Goal: Task Accomplishment & Management: Manage account settings

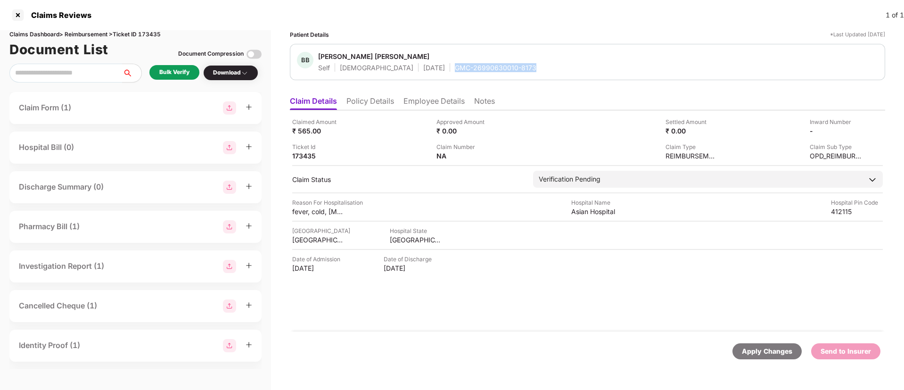
drag, startPoint x: 411, startPoint y: 70, endPoint x: 493, endPoint y: 71, distance: 82.0
click at [493, 71] on div "BB Baliram Bharat Bansode Self Male 01 Feb 1997 GMC-26990630010-8173" at bounding box center [587, 62] width 581 height 20
copy div "GMC-26990630010-8173"
drag, startPoint x: 574, startPoint y: 212, endPoint x: 627, endPoint y: 212, distance: 53.7
click at [627, 212] on div "Reason For Hospitalisation fever, cold, Throat Pain Hospital Name Asian Hospita…" at bounding box center [587, 207] width 591 height 18
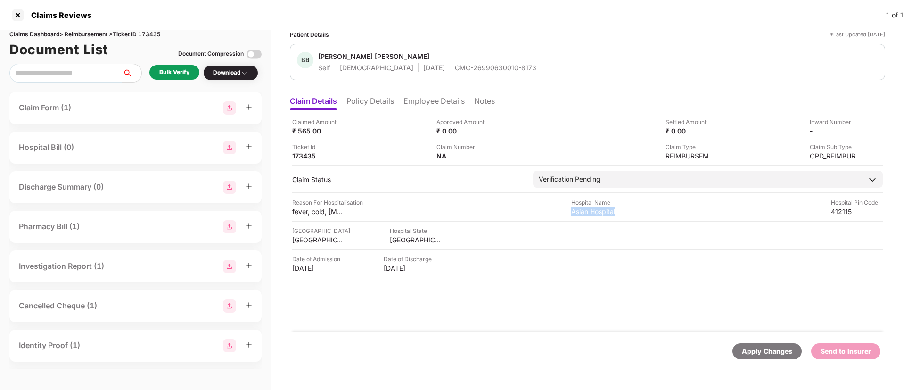
copy div "Asian Hospital"
drag, startPoint x: 293, startPoint y: 213, endPoint x: 328, endPoint y: 212, distance: 34.9
click at [328, 212] on div "fever, cold, Throat Pain" at bounding box center [318, 211] width 52 height 9
copy div "fever, cold,"
click at [417, 102] on li "Employee Details" at bounding box center [433, 103] width 61 height 14
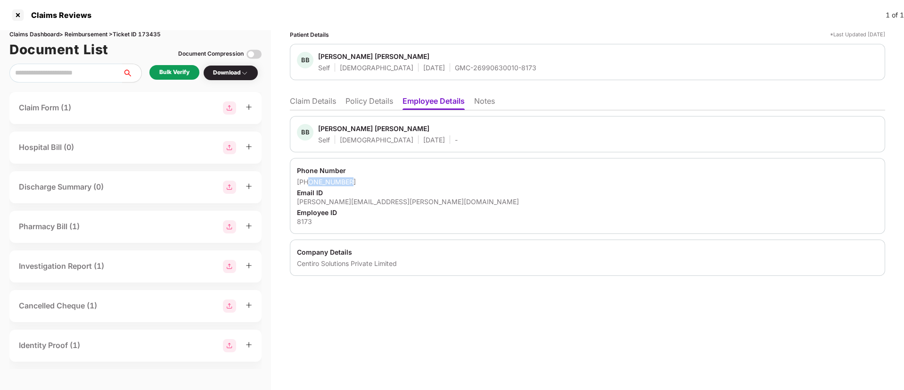
drag, startPoint x: 307, startPoint y: 185, endPoint x: 359, endPoint y: 185, distance: 51.9
click at [359, 185] on div "+918956815783" at bounding box center [587, 181] width 581 height 9
copy div "8956815783"
drag, startPoint x: 292, startPoint y: 204, endPoint x: 405, endPoint y: 200, distance: 112.7
click at [405, 200] on div "Phone Number +918956815783 Email ID baliram.bansode@centiro.com Employee ID 8173" at bounding box center [587, 196] width 595 height 76
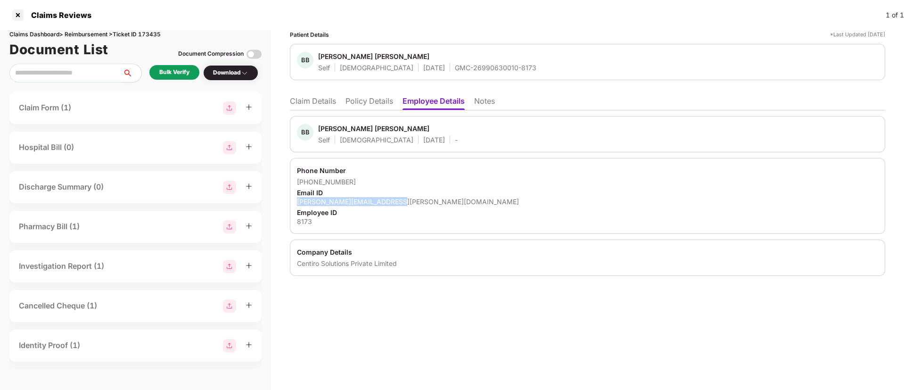
copy div "baliram.bansode@centiro.com"
click at [321, 104] on li "Claim Details" at bounding box center [313, 103] width 46 height 14
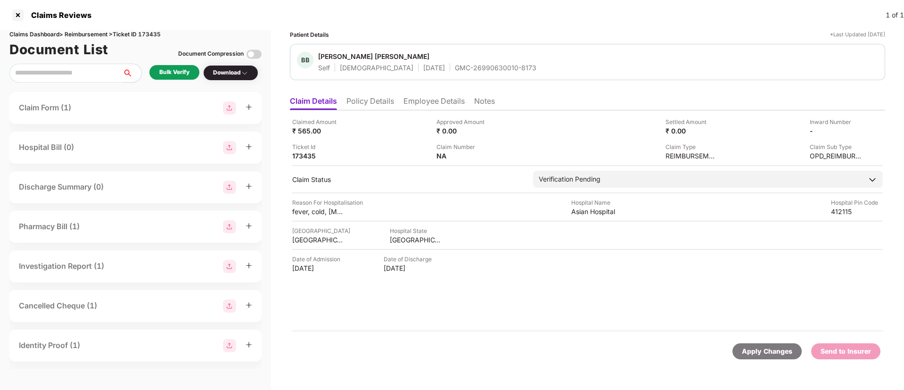
click at [177, 75] on div "Bulk Verify" at bounding box center [174, 72] width 30 height 9
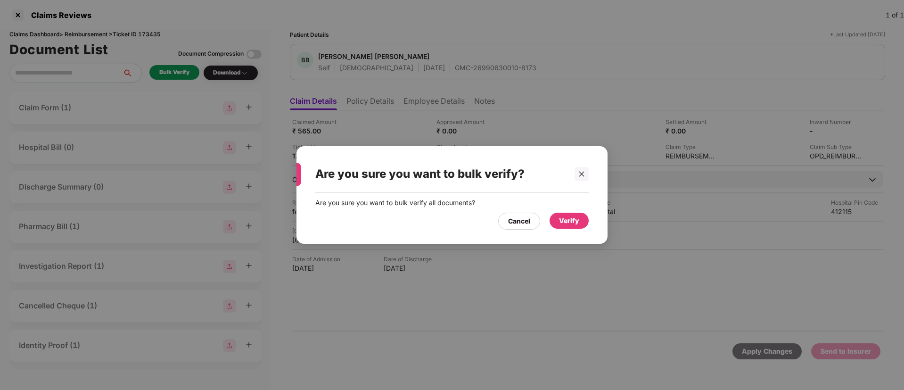
click at [568, 216] on div "Verify" at bounding box center [569, 220] width 20 height 10
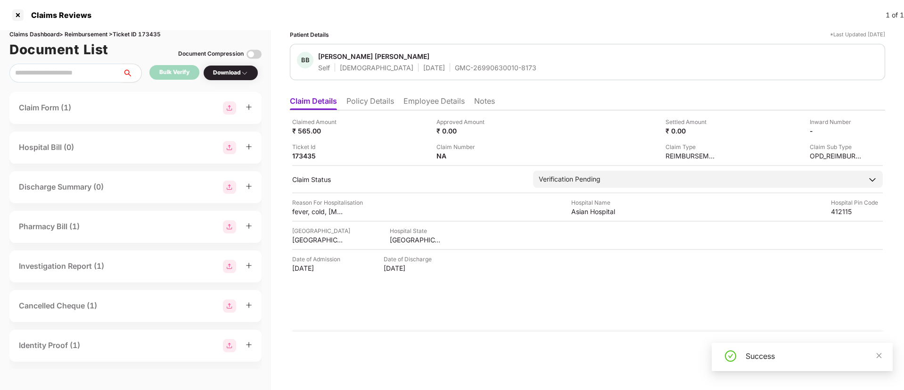
click at [229, 73] on div "Download" at bounding box center [230, 72] width 35 height 9
click at [229, 75] on div "Download" at bounding box center [230, 72] width 35 height 9
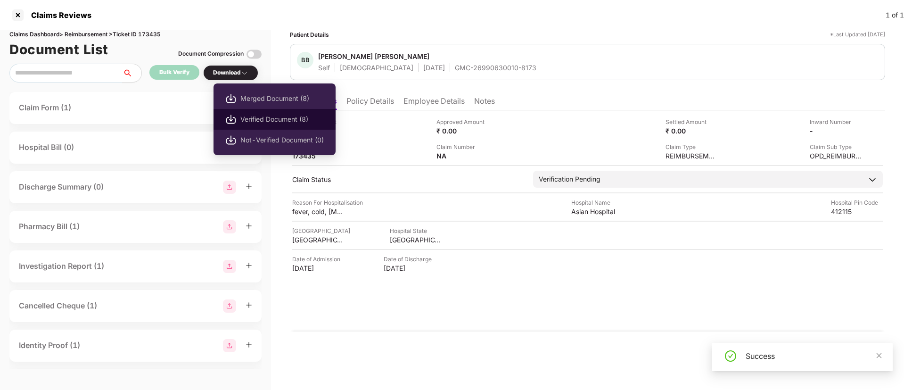
click at [267, 122] on span "Verified Document (8)" at bounding box center [281, 119] width 83 height 10
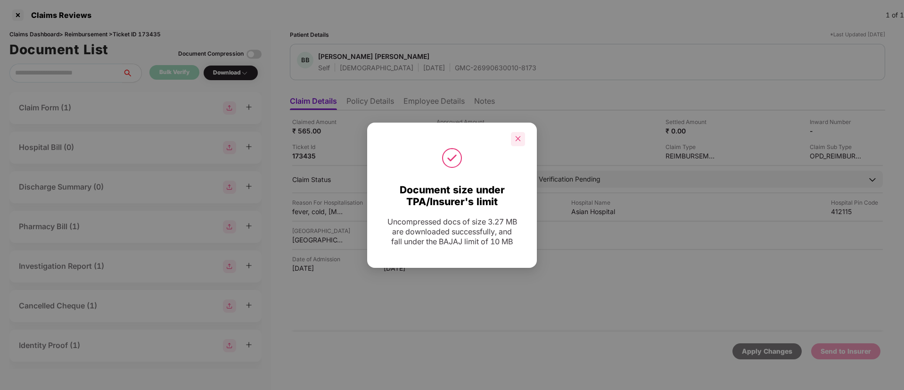
click at [516, 140] on icon "close" at bounding box center [518, 138] width 5 height 5
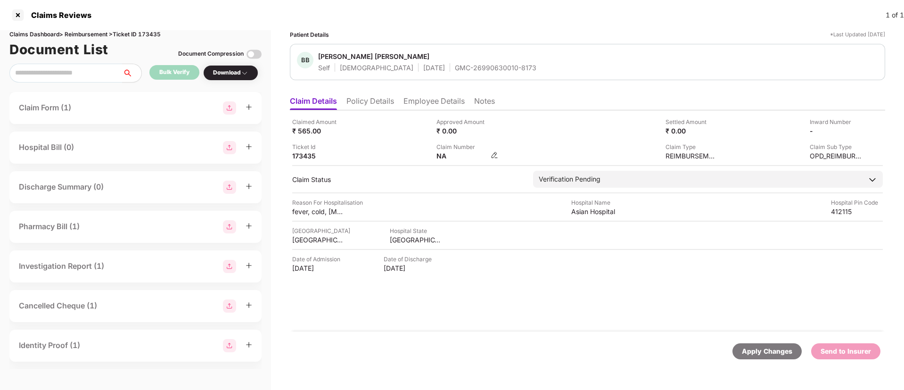
click at [494, 154] on img at bounding box center [495, 155] width 8 height 8
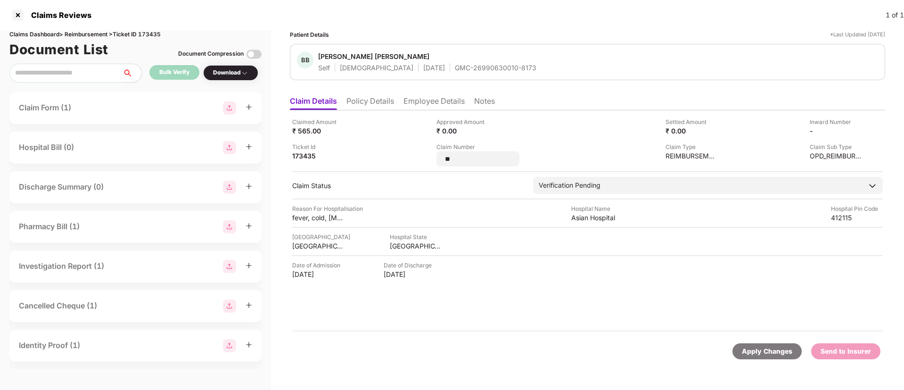
drag, startPoint x: 466, startPoint y: 157, endPoint x: 431, endPoint y: 155, distance: 35.4
click at [431, 155] on div "Claimed Amount ₹ 565.00 Approved Amount ₹ 0.00 Settled Amount ₹ 0.00 Inward Num…" at bounding box center [587, 141] width 591 height 49
type input "**********"
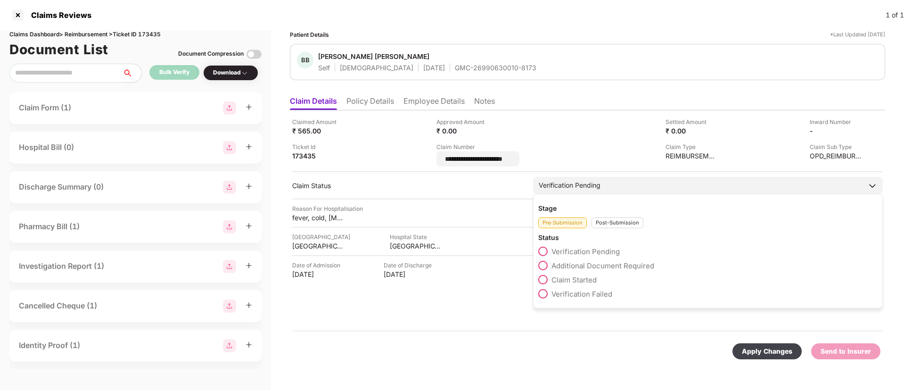
click at [616, 223] on div "Stage Pre-Submission Post-Submission Status Verification Pending Additional Doc…" at bounding box center [708, 251] width 350 height 115
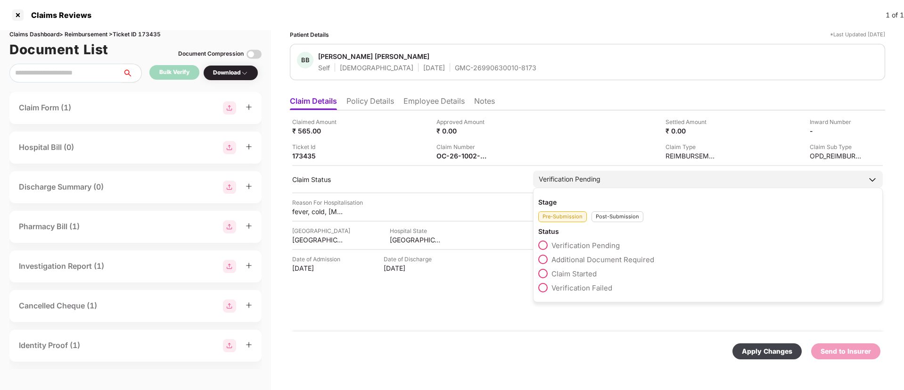
click at [606, 215] on div "Post-Submission" at bounding box center [618, 216] width 52 height 11
click at [540, 260] on span at bounding box center [542, 259] width 9 height 9
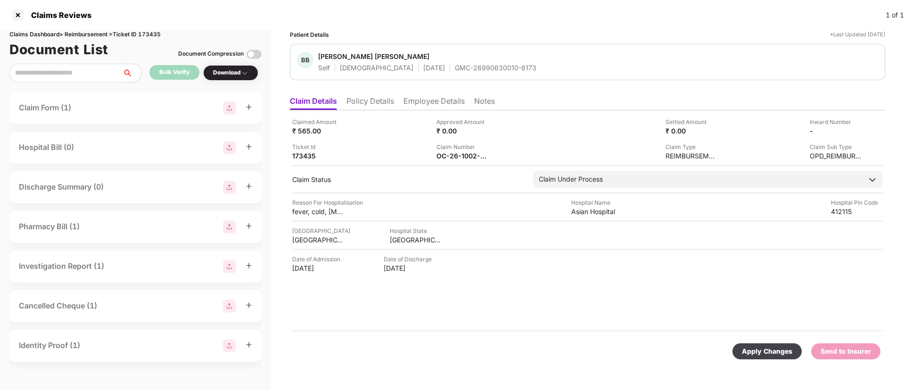
click at [748, 348] on div "Apply Changes" at bounding box center [767, 351] width 50 height 10
click at [455, 69] on div "1031372161" at bounding box center [473, 67] width 36 height 9
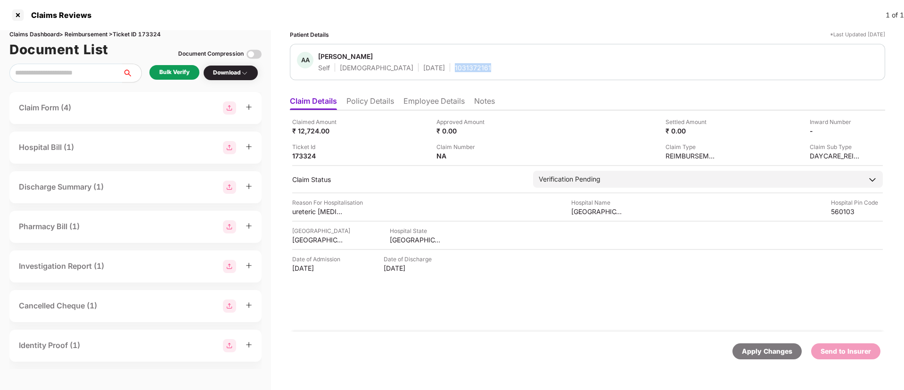
click at [455, 69] on div "1031372161" at bounding box center [473, 67] width 36 height 9
copy div "1031372161"
click at [428, 107] on li "Employee Details" at bounding box center [433, 103] width 61 height 14
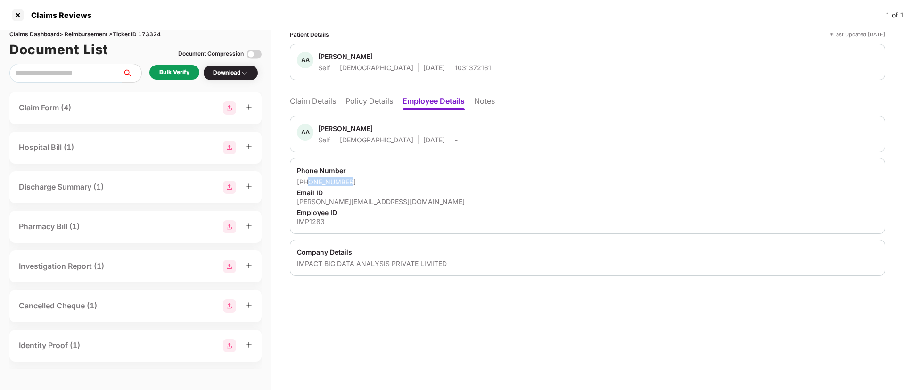
drag, startPoint x: 307, startPoint y: 181, endPoint x: 372, endPoint y: 184, distance: 65.1
click at [372, 184] on div "+918278812475" at bounding box center [587, 181] width 581 height 9
copy div "8278812475"
drag, startPoint x: 297, startPoint y: 202, endPoint x: 429, endPoint y: 206, distance: 132.5
click at [429, 206] on div "Phone Number +918278812475 Email ID akshita.arora@impactanalytics.co Employee I…" at bounding box center [587, 196] width 595 height 76
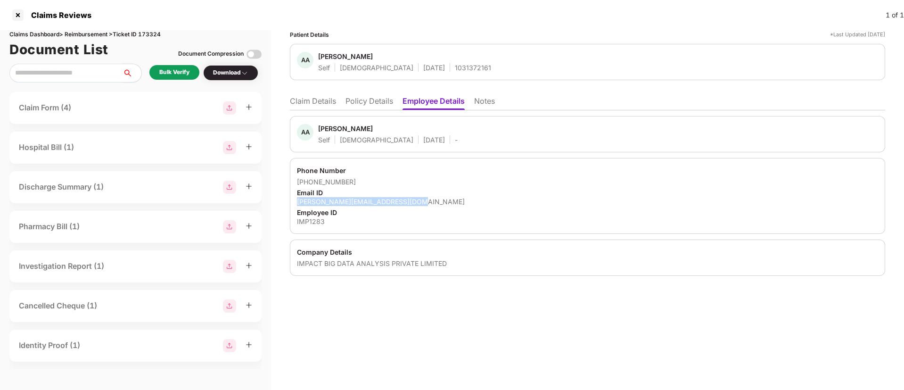
copy div "akshita.arora@impactanalytics.co"
click at [319, 102] on li "Claim Details" at bounding box center [313, 103] width 46 height 14
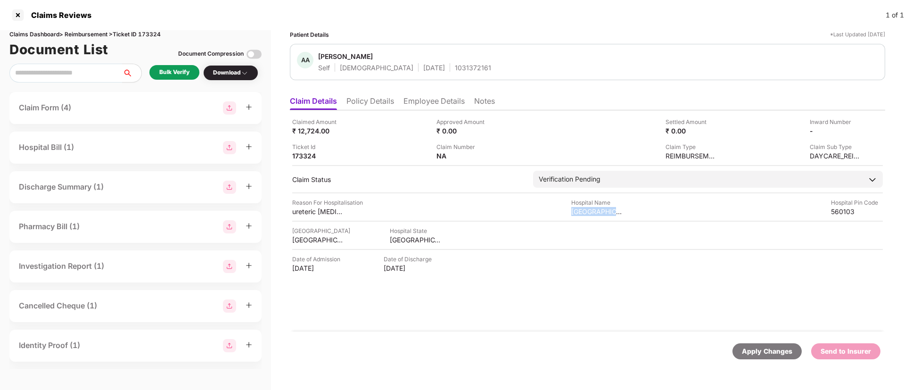
drag, startPoint x: 570, startPoint y: 210, endPoint x: 629, endPoint y: 213, distance: 59.0
click at [629, 213] on div "Reason For Hospitalisation ureteric calculi Hospital Name Sakra world hospital …" at bounding box center [587, 207] width 591 height 18
copy div "Sakra world hospi"
click at [172, 71] on div "Bulk Verify" at bounding box center [174, 72] width 30 height 9
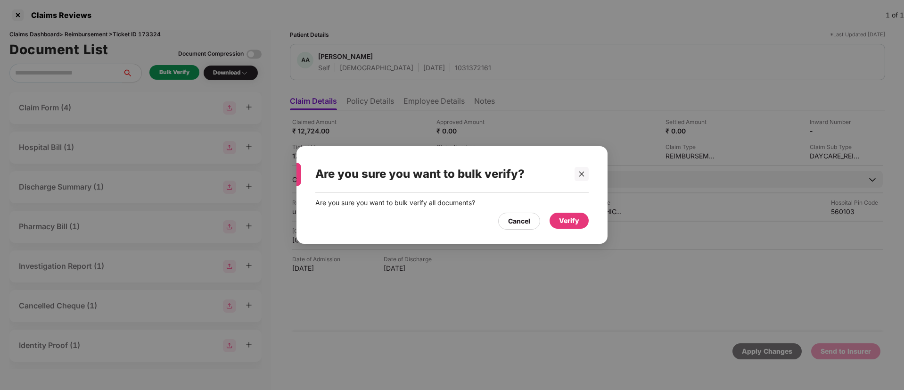
click at [573, 222] on div "Verify" at bounding box center [569, 220] width 20 height 10
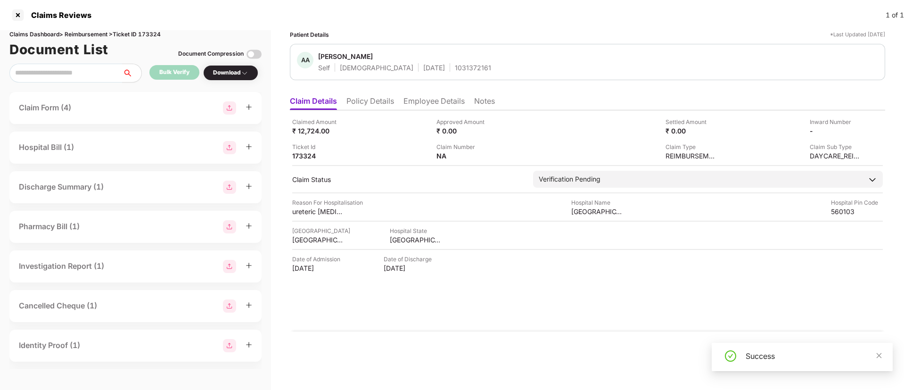
click at [245, 74] on img at bounding box center [245, 73] width 8 height 8
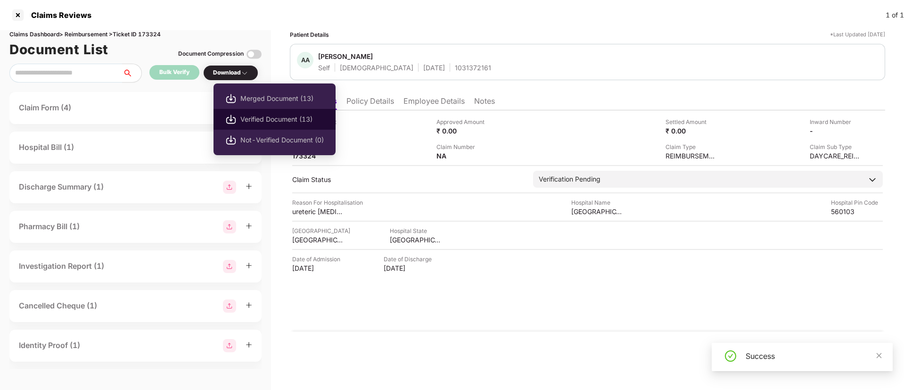
click at [258, 116] on span "Verified Document (13)" at bounding box center [281, 119] width 83 height 10
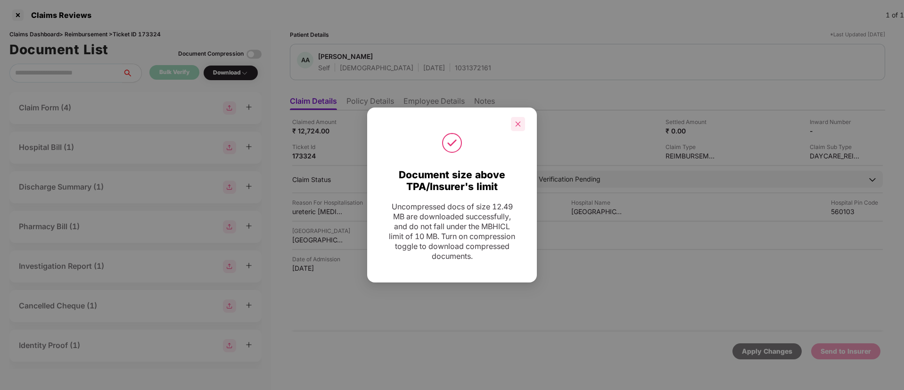
click at [521, 127] on icon "close" at bounding box center [518, 124] width 7 height 7
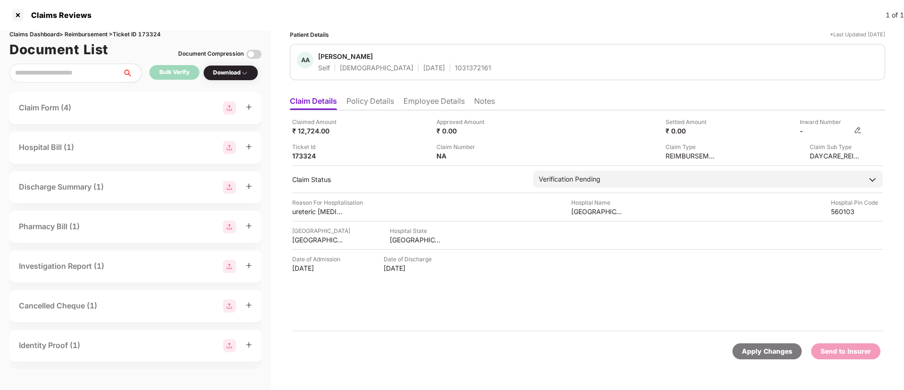
click at [860, 131] on img at bounding box center [858, 130] width 8 height 8
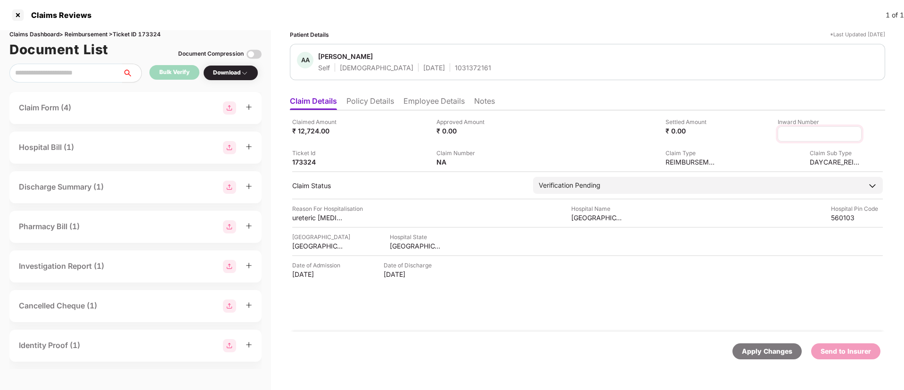
click at [816, 136] on input at bounding box center [820, 134] width 68 height 10
type input "**********"
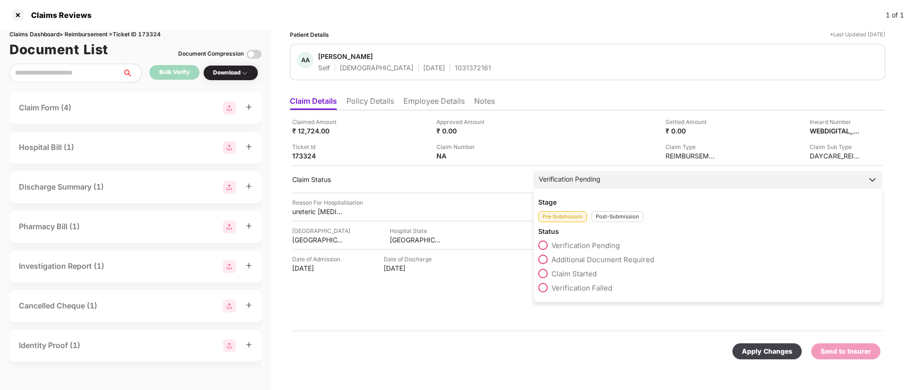
click at [607, 222] on div "Post-Submission" at bounding box center [618, 216] width 52 height 11
click at [543, 258] on span at bounding box center [542, 259] width 9 height 9
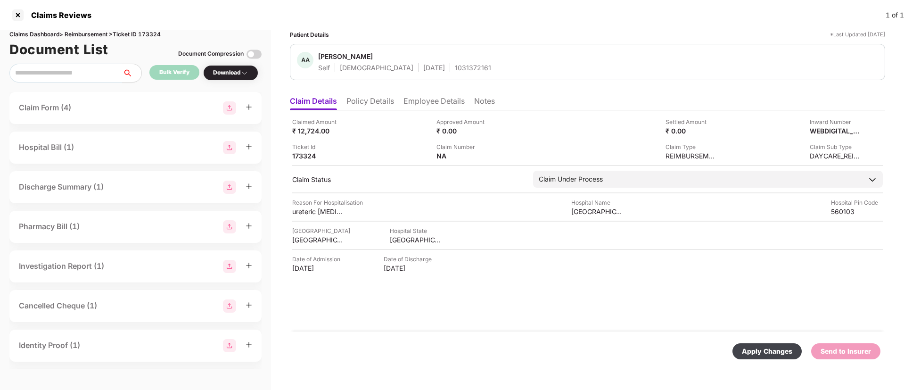
click at [753, 346] on div "Apply Changes" at bounding box center [767, 351] width 50 height 10
click at [455, 66] on div "1031372161" at bounding box center [473, 67] width 36 height 9
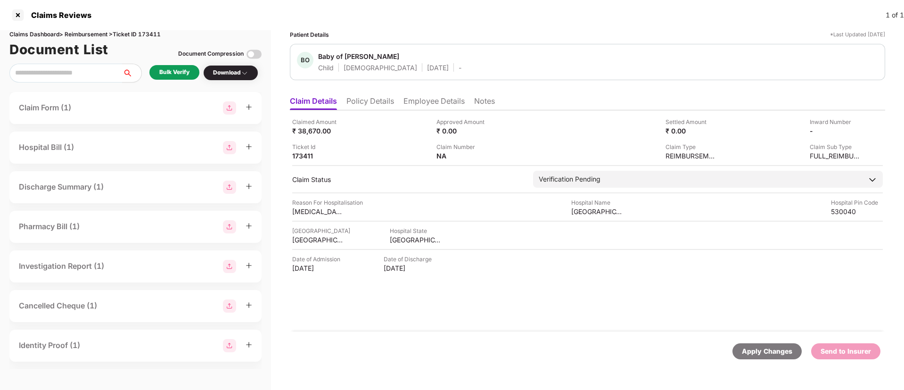
click at [423, 108] on li "Employee Details" at bounding box center [433, 103] width 61 height 14
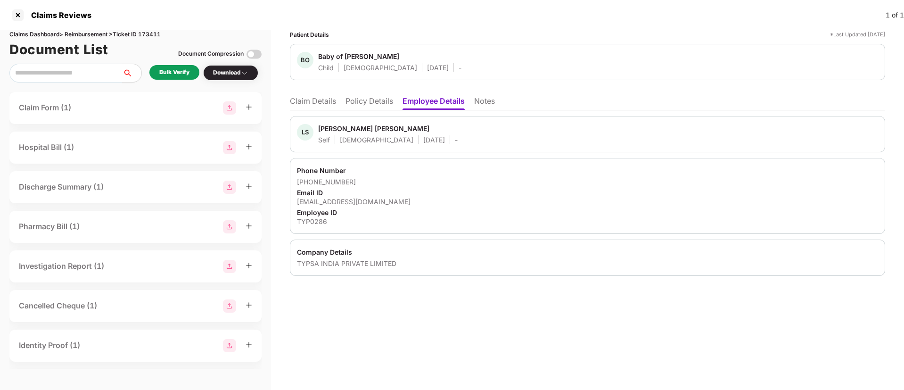
click at [372, 101] on li "Policy Details" at bounding box center [370, 103] width 48 height 14
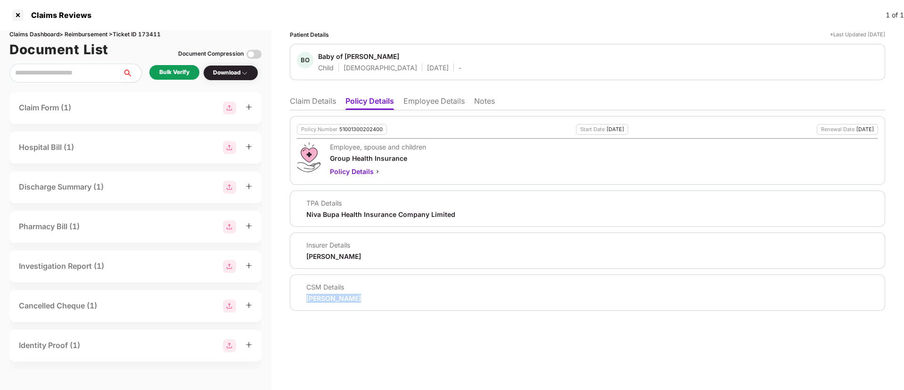
drag, startPoint x: 303, startPoint y: 298, endPoint x: 374, endPoint y: 297, distance: 71.7
click at [374, 297] on div "CSM Details [PERSON_NAME]" at bounding box center [587, 292] width 581 height 20
copy div "[PERSON_NAME]"
drag, startPoint x: 316, startPoint y: 60, endPoint x: 378, endPoint y: 56, distance: 61.5
click at [378, 56] on div "BO Baby of J [PERSON_NAME] Child [DEMOGRAPHIC_DATA] [DATE] -" at bounding box center [379, 62] width 165 height 20
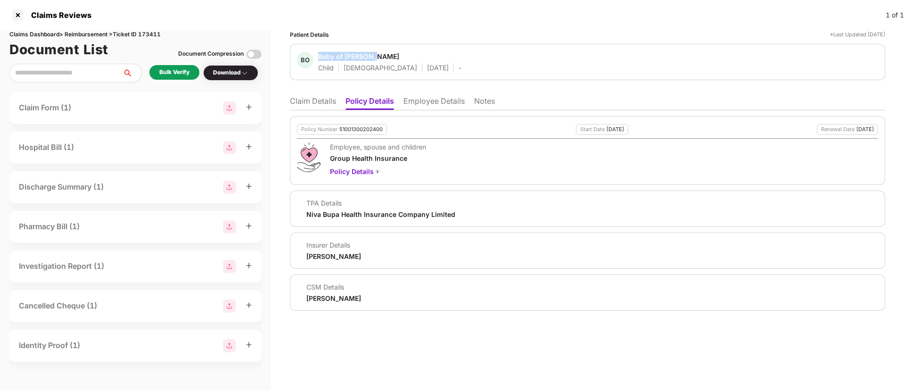
copy div "Baby of [PERSON_NAME]"
click at [422, 103] on li "Employee Details" at bounding box center [433, 103] width 61 height 14
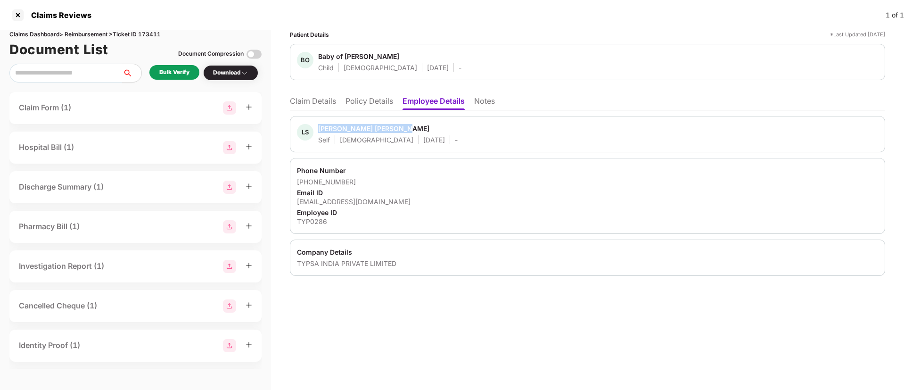
drag, startPoint x: 318, startPoint y: 127, endPoint x: 413, endPoint y: 128, distance: 95.2
click at [413, 128] on div "[PERSON_NAME] [PERSON_NAME] Self [DEMOGRAPHIC_DATA] [DATE] -" at bounding box center [377, 134] width 161 height 20
copy div "[PERSON_NAME] [PERSON_NAME]"
drag, startPoint x: 294, startPoint y: 182, endPoint x: 388, endPoint y: 180, distance: 94.3
click at [388, 180] on div "Phone Number [PHONE_NUMBER] Email ID [EMAIL_ADDRESS][DOMAIN_NAME] Employee ID T…" at bounding box center [587, 196] width 595 height 76
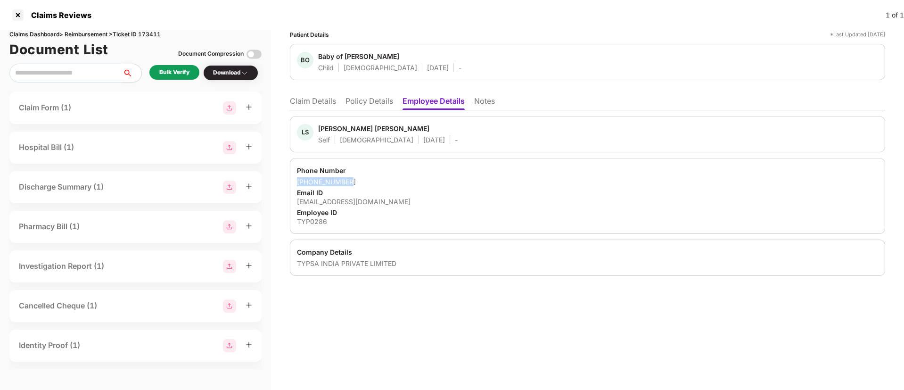
copy div "+916309278881"
drag, startPoint x: 295, startPoint y: 200, endPoint x: 389, endPoint y: 199, distance: 94.7
click at [389, 199] on div "Phone Number +916309278881 Email ID sklokanadham@typsa.es Employee ID TYP0286" at bounding box center [587, 196] width 595 height 76
copy div "sklokanadham@typsa.es"
click at [312, 220] on div "TYP0286" at bounding box center [587, 221] width 581 height 9
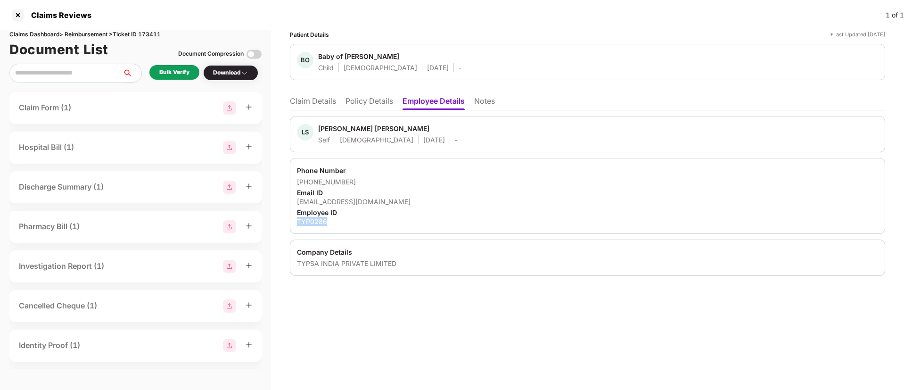
click at [312, 220] on div "TYP0286" at bounding box center [587, 221] width 581 height 9
copy div "TYP0286"
drag, startPoint x: 296, startPoint y: 261, endPoint x: 413, endPoint y: 265, distance: 116.5
click at [413, 265] on div "Company Details TYPSA INDIA PRIVATE LIMITED" at bounding box center [587, 257] width 595 height 36
copy div "TYPSA INDIA PRIVATE LIMITED"
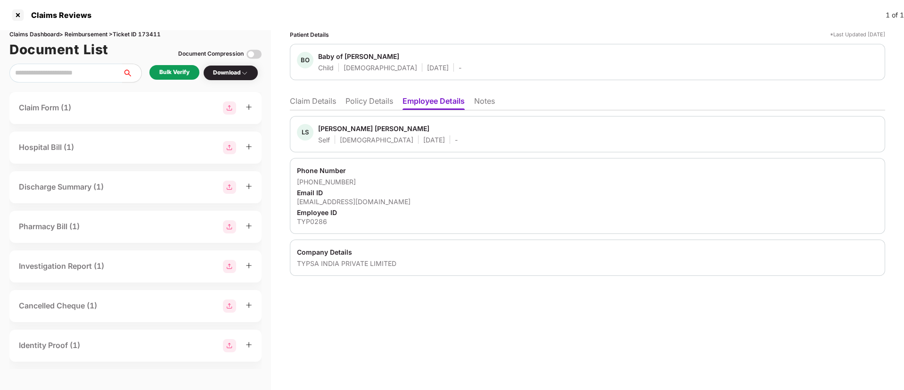
click at [461, 167] on div "Phone Number" at bounding box center [587, 170] width 581 height 9
click at [396, 315] on div "Patient Details *Last Updated 12 Sep 2025 BO Baby of J Anusha Child Female 28 A…" at bounding box center [587, 210] width 633 height 360
click at [364, 99] on li "Policy Details" at bounding box center [370, 103] width 48 height 14
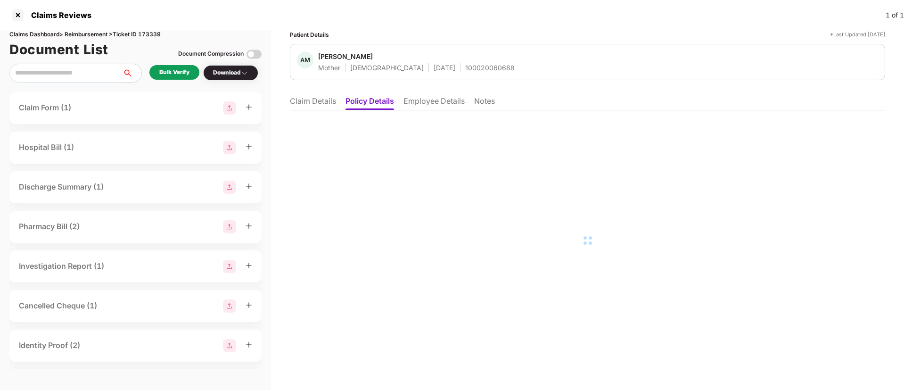
click at [315, 100] on li "Claim Details" at bounding box center [313, 103] width 46 height 14
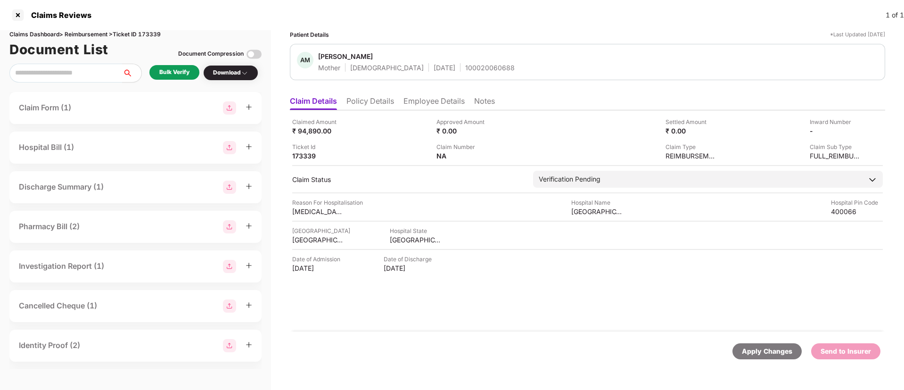
click at [420, 100] on li "Employee Details" at bounding box center [433, 103] width 61 height 14
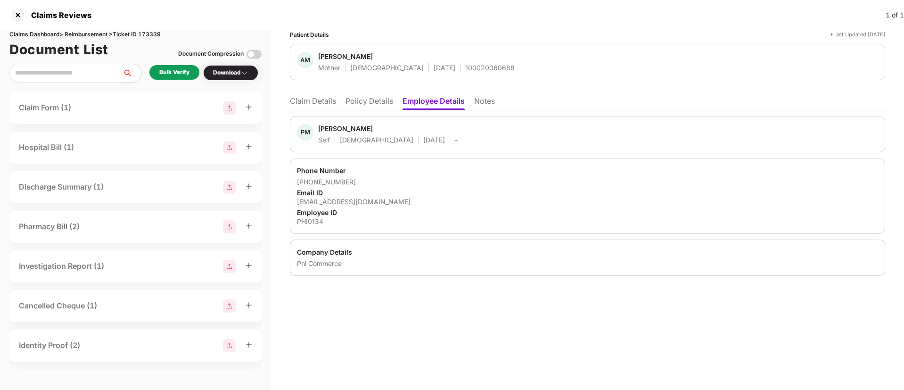
drag, startPoint x: 423, startPoint y: 301, endPoint x: 397, endPoint y: 193, distance: 111.4
click at [423, 301] on div "Patient Details *Last Updated 12 Sep 2025 AM Alka Mehta Mother Female 30 Mar 19…" at bounding box center [587, 210] width 633 height 360
click at [166, 69] on div "Bulk Verify" at bounding box center [174, 72] width 30 height 9
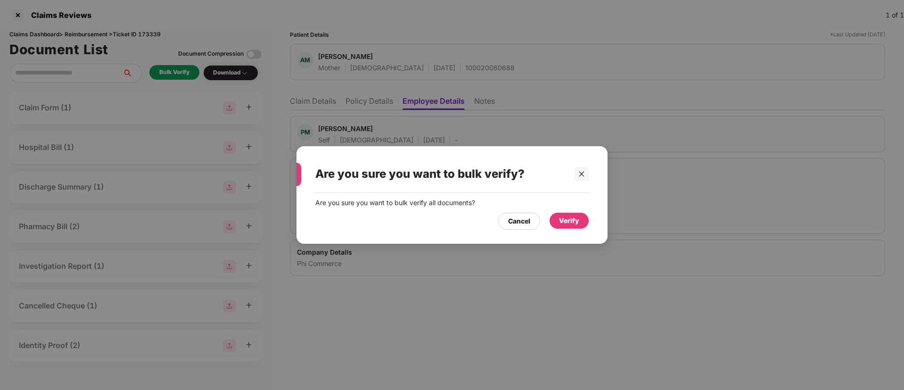
click at [560, 222] on div "Verify" at bounding box center [569, 220] width 20 height 10
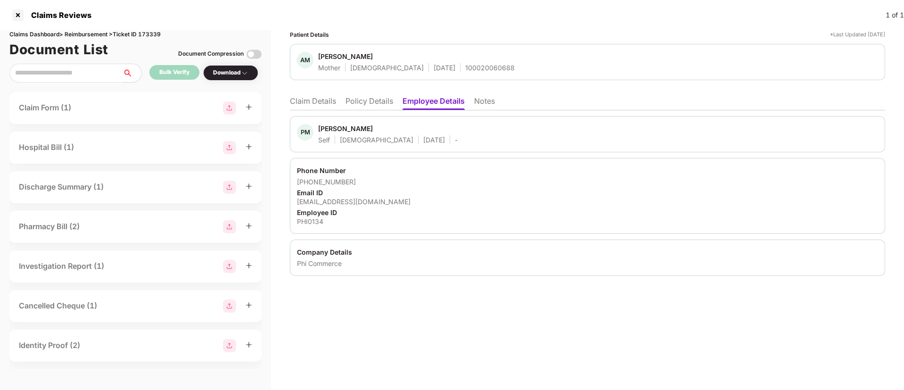
click at [232, 67] on div "Download" at bounding box center [230, 73] width 55 height 16
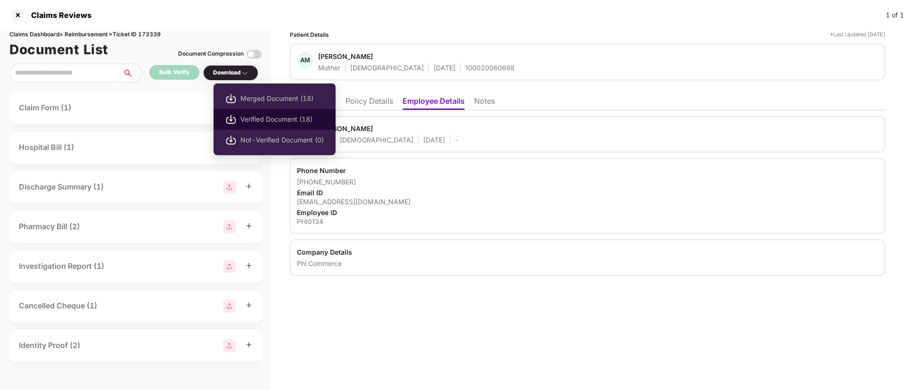
click at [247, 118] on span "Verified Document (18)" at bounding box center [281, 119] width 83 height 10
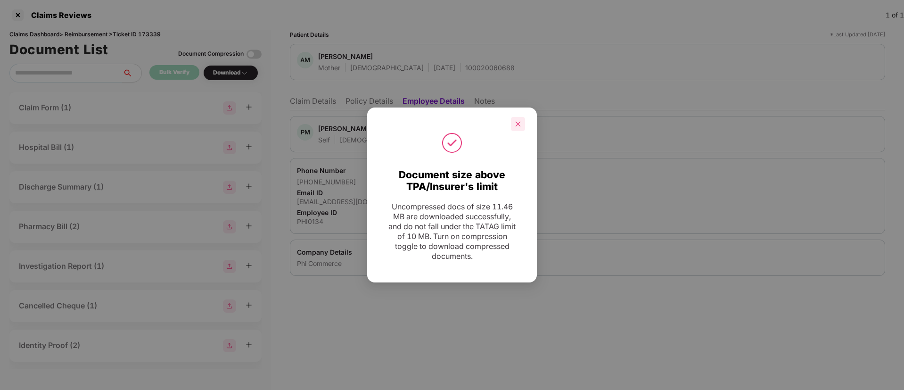
click at [518, 125] on icon "close" at bounding box center [518, 124] width 7 height 7
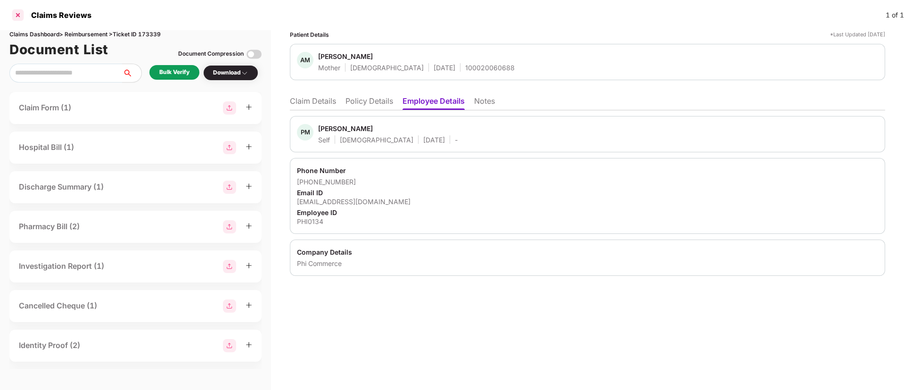
click at [19, 15] on div at bounding box center [17, 15] width 15 height 15
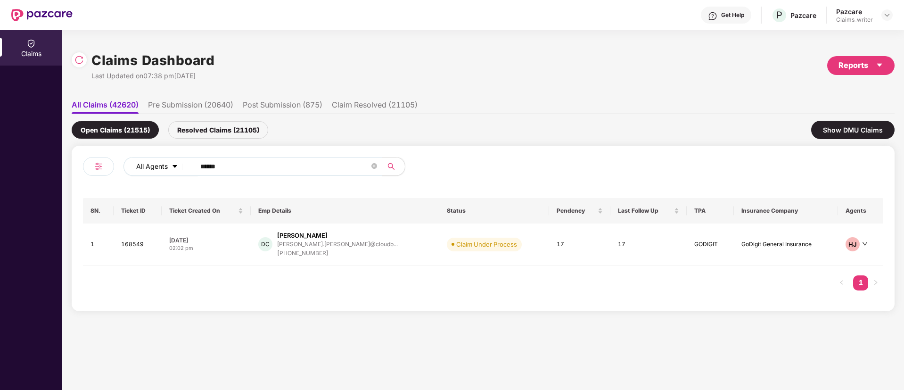
drag, startPoint x: 236, startPoint y: 170, endPoint x: 154, endPoint y: 165, distance: 82.2
click at [154, 165] on div "All Agents ******" at bounding box center [363, 166] width 480 height 19
paste input "text"
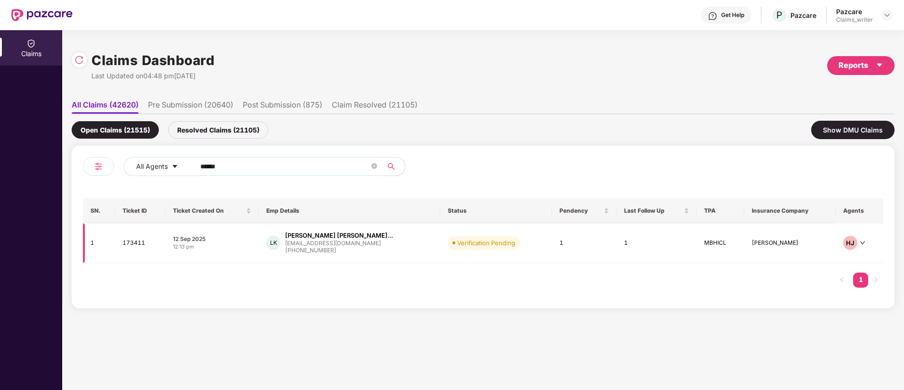
type input "******"
click at [132, 245] on td "173411" at bounding box center [140, 243] width 50 height 40
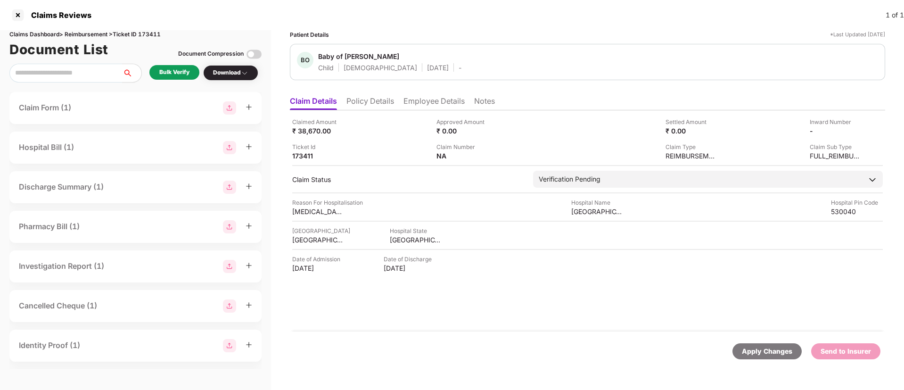
click at [170, 70] on div "Bulk Verify" at bounding box center [174, 72] width 30 height 9
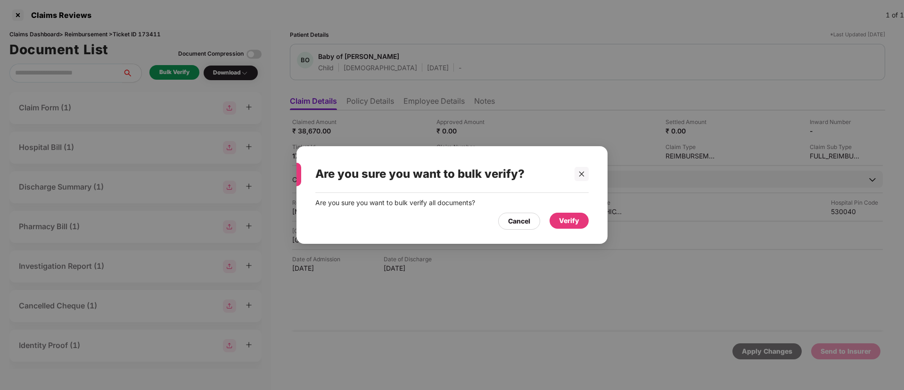
click at [574, 226] on div "Verify" at bounding box center [569, 221] width 39 height 16
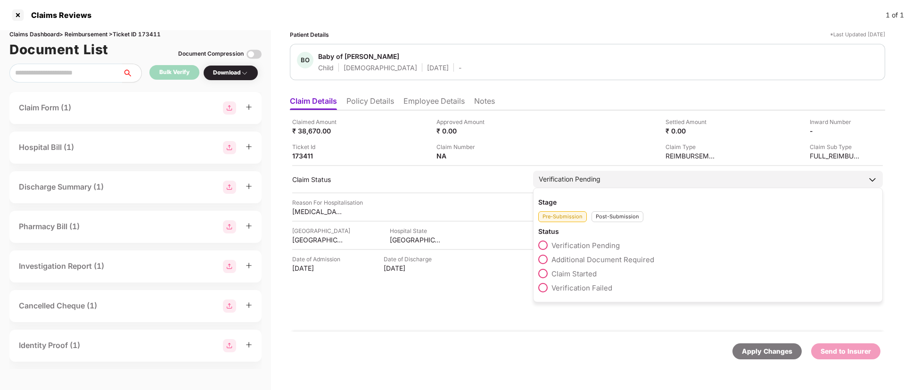
click at [544, 273] on span at bounding box center [542, 273] width 9 height 9
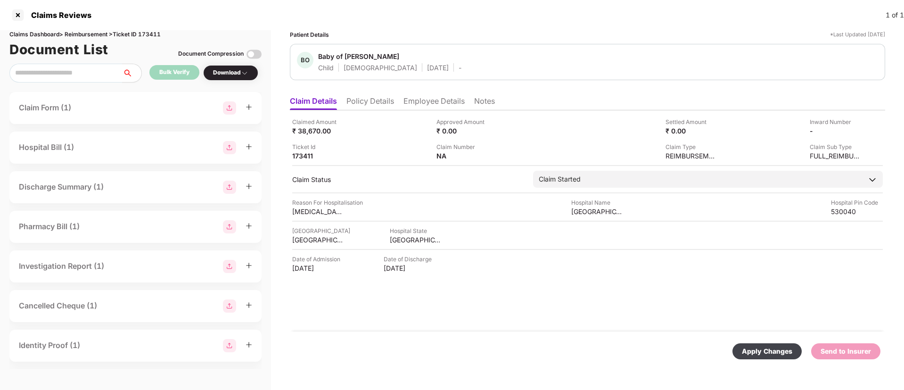
click at [767, 352] on div "Apply Changes" at bounding box center [767, 351] width 50 height 10
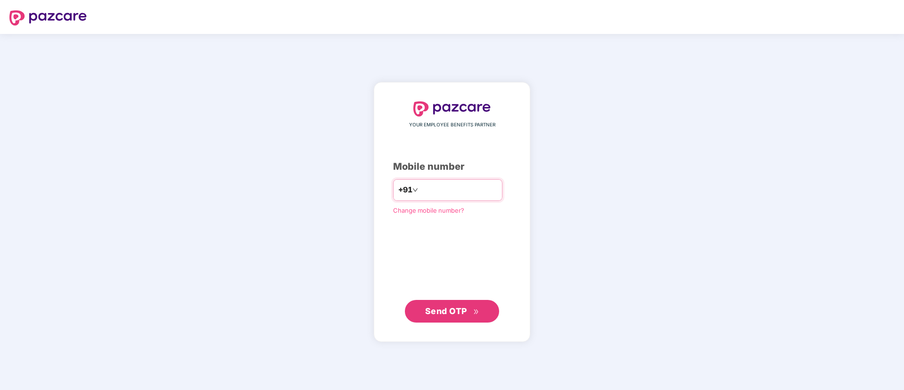
click at [434, 198] on div "+91" at bounding box center [447, 190] width 109 height 22
click at [430, 187] on input "number" at bounding box center [458, 189] width 77 height 15
type input "**********"
click at [438, 312] on span "Send OTP" at bounding box center [446, 311] width 42 height 10
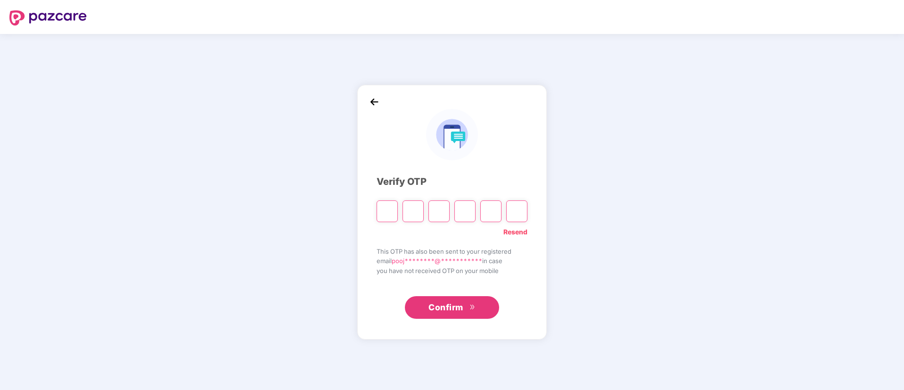
type input "*"
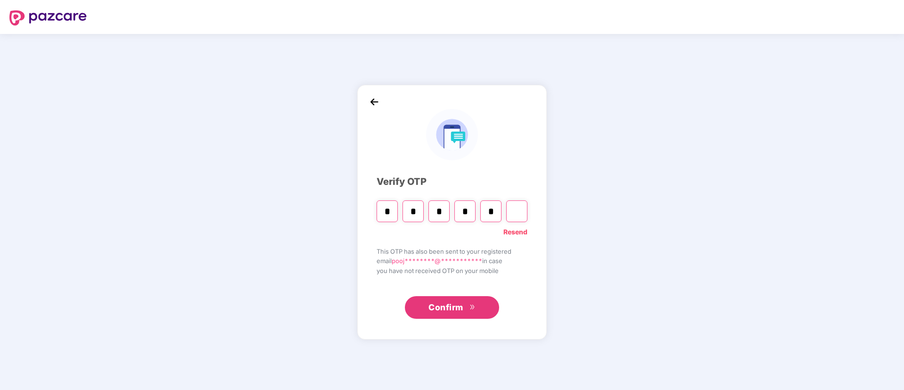
type input "*"
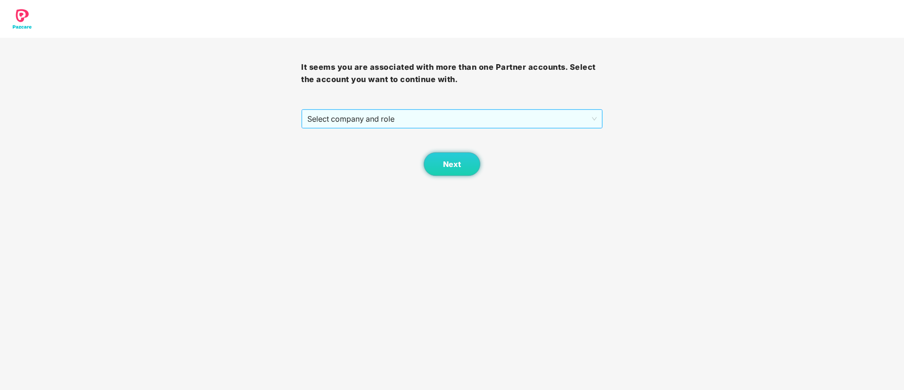
click at [368, 121] on span "Select company and role" at bounding box center [451, 119] width 289 height 18
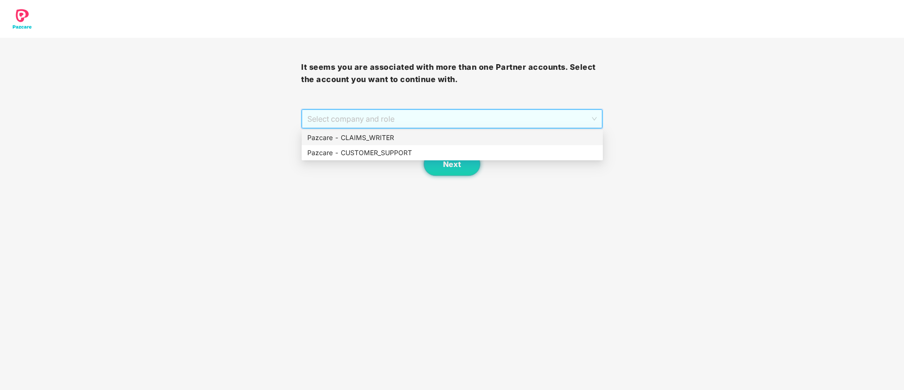
click at [359, 132] on div "Pazcare - CLAIMS_WRITER" at bounding box center [452, 137] width 290 height 10
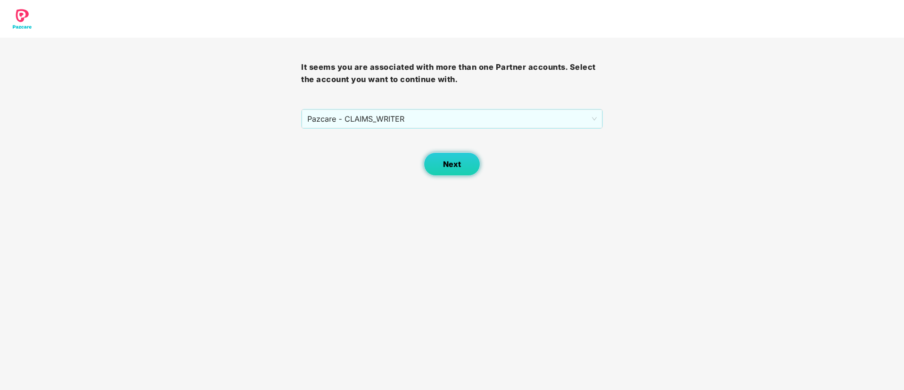
click at [453, 166] on span "Next" at bounding box center [452, 164] width 18 height 9
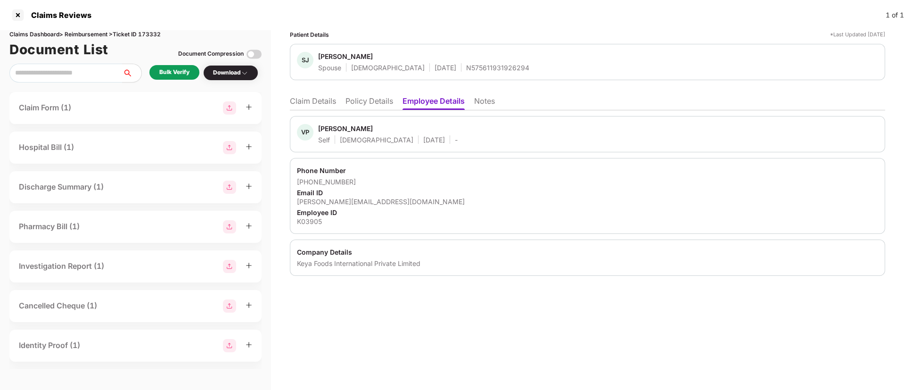
click at [328, 100] on li "Claim Details" at bounding box center [313, 103] width 46 height 14
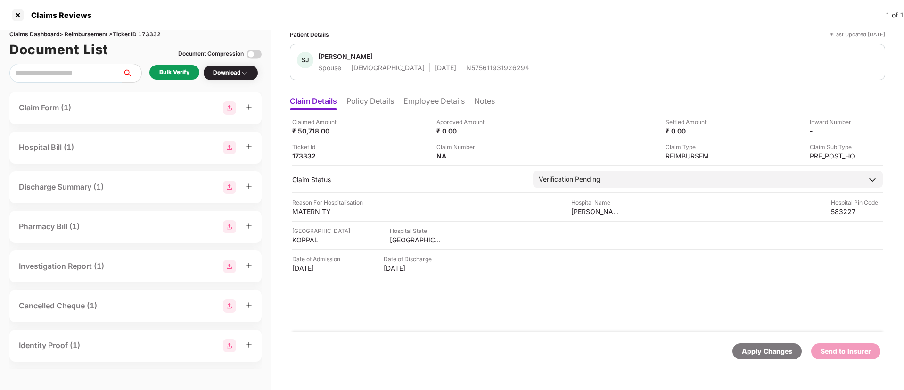
click at [168, 75] on div "Bulk Verify" at bounding box center [174, 72] width 30 height 9
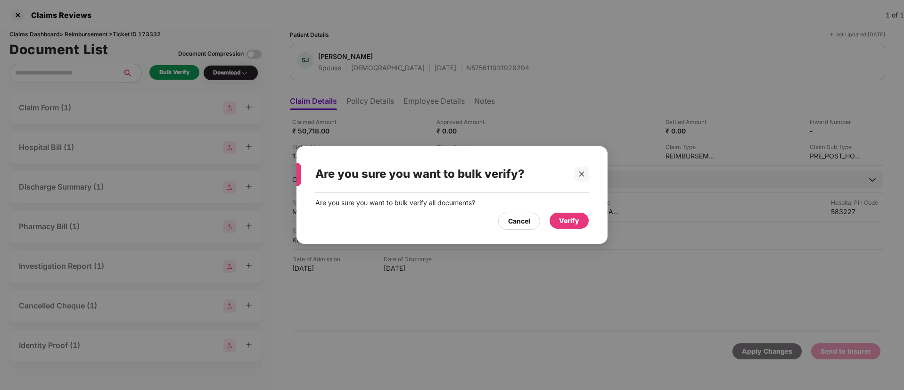
click at [572, 221] on div "Verify" at bounding box center [569, 220] width 20 height 10
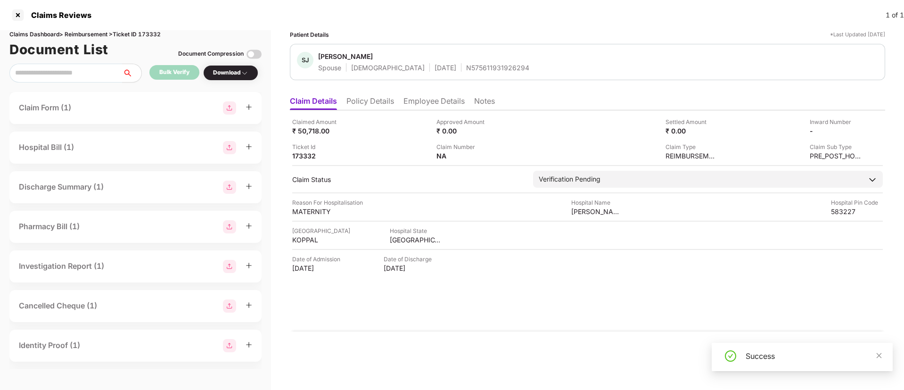
click at [433, 103] on li "Employee Details" at bounding box center [433, 103] width 61 height 14
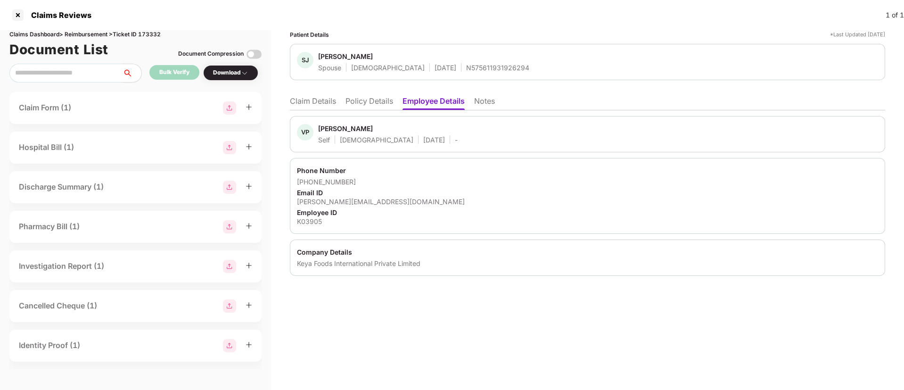
click at [437, 318] on div "Patient Details *Last Updated 12 Sep 2025 SJ Shripriya Jahagirdar Spouse Female…" at bounding box center [587, 210] width 633 height 360
click at [315, 101] on li "Claim Details" at bounding box center [313, 103] width 46 height 14
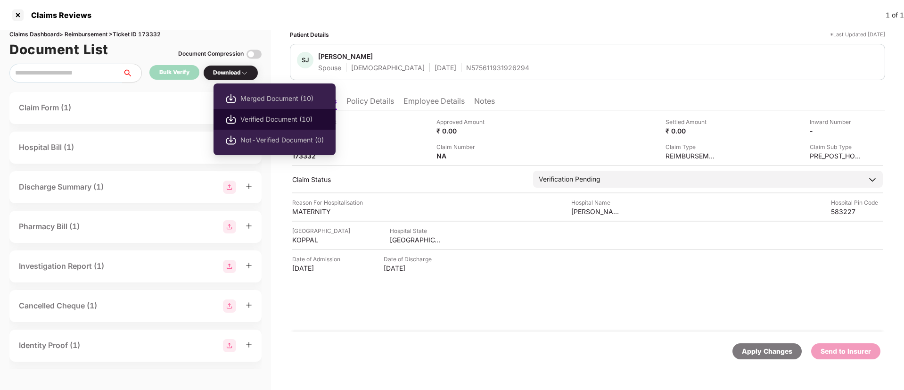
click at [245, 116] on span "Verified Document (10)" at bounding box center [281, 119] width 83 height 10
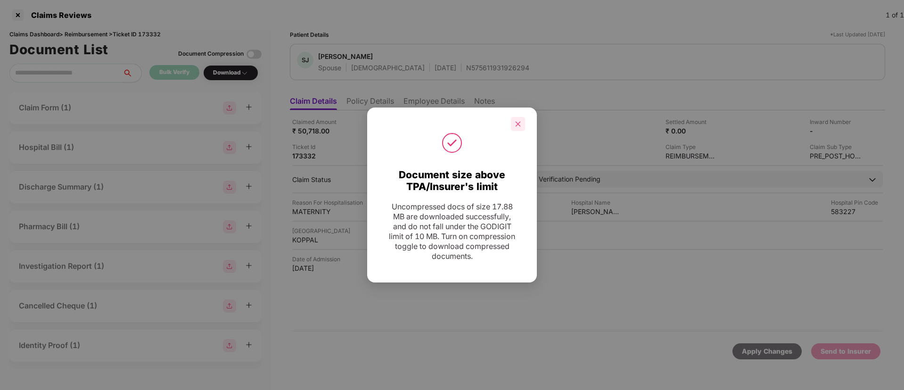
click at [517, 123] on icon "close" at bounding box center [518, 123] width 5 height 5
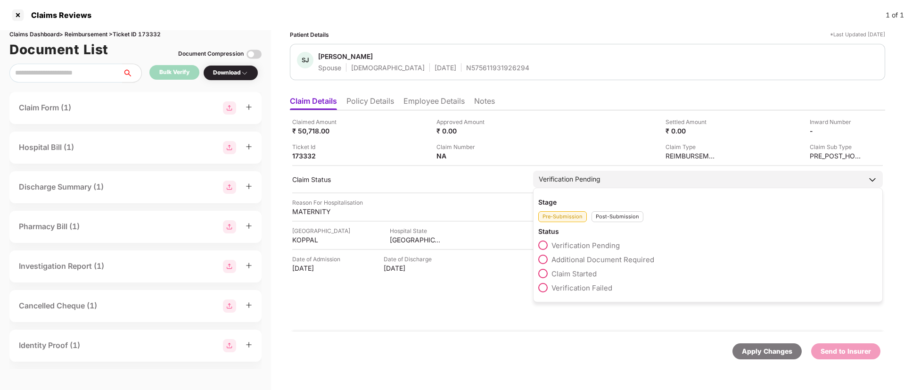
click at [544, 276] on span at bounding box center [542, 273] width 9 height 9
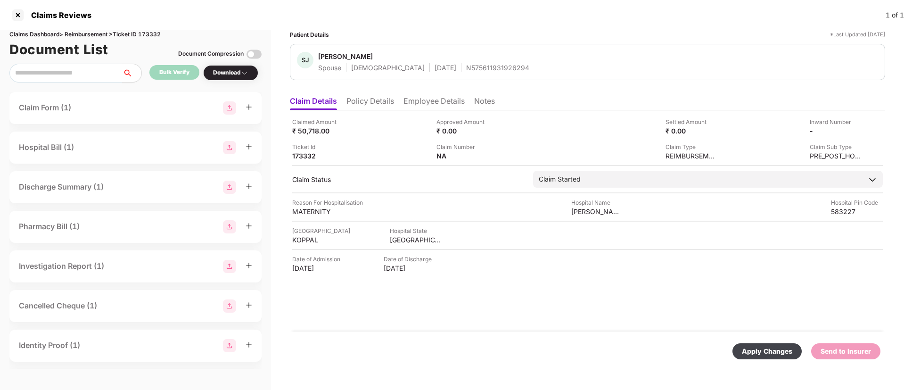
click at [758, 351] on div "Apply Changes" at bounding box center [767, 351] width 50 height 10
click at [19, 16] on div at bounding box center [17, 15] width 15 height 15
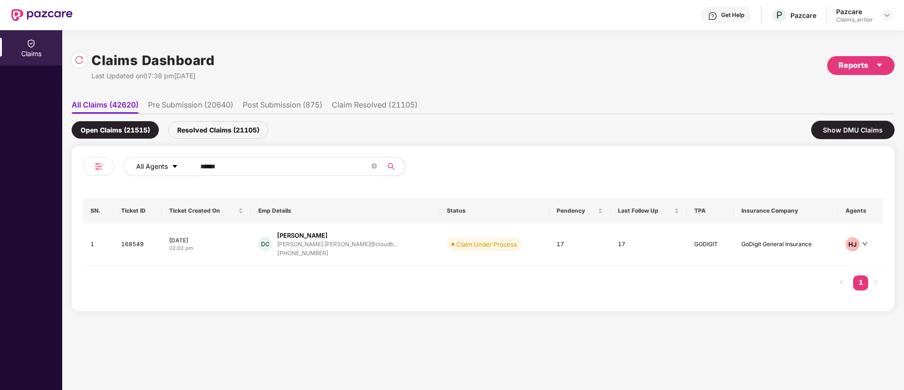
drag, startPoint x: 225, startPoint y: 172, endPoint x: 176, endPoint y: 169, distance: 49.1
click at [176, 169] on div "All Agents ******" at bounding box center [363, 166] width 480 height 19
paste input "text"
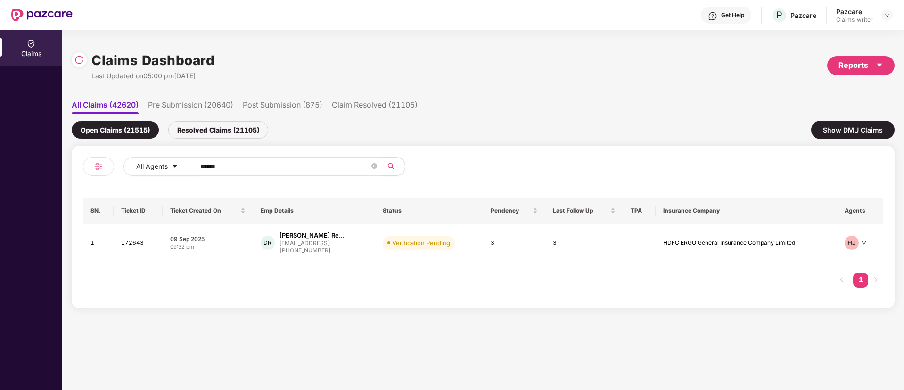
type input "******"
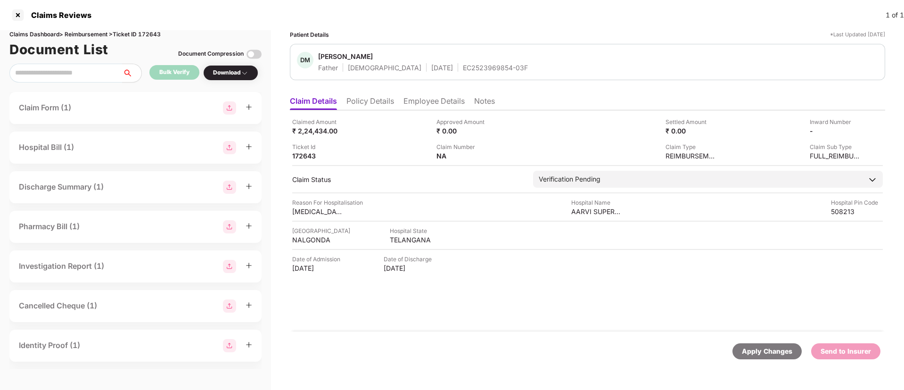
click at [425, 102] on li "Employee Details" at bounding box center [433, 103] width 61 height 14
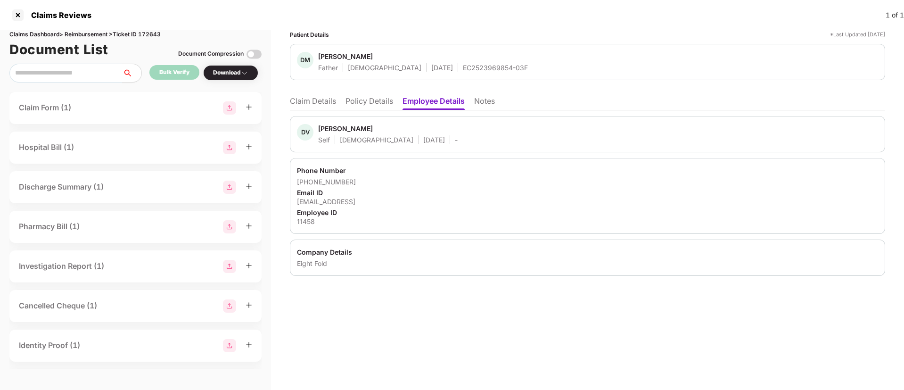
click at [302, 219] on div "11458" at bounding box center [587, 221] width 581 height 9
copy div "11458"
click at [325, 107] on li "Claim Details" at bounding box center [313, 103] width 46 height 14
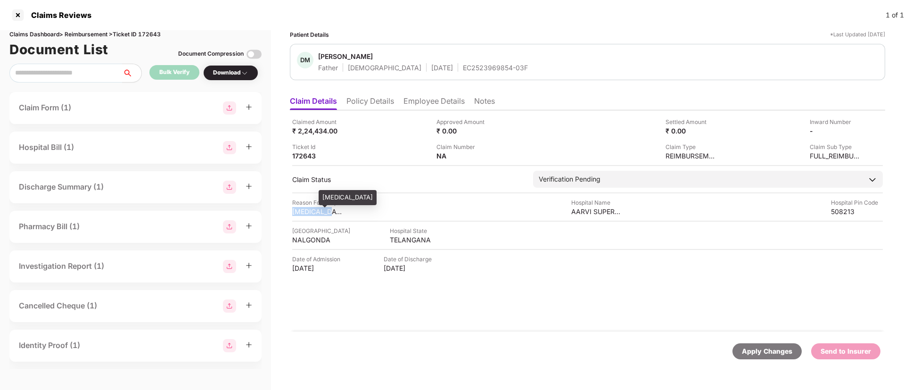
drag, startPoint x: 290, startPoint y: 214, endPoint x: 335, endPoint y: 214, distance: 44.3
click at [335, 214] on div "Claimed Amount ₹ 2,24,434.00 Approved Amount ₹ 0.00 Settled Amount ₹ 0.00 Inwar…" at bounding box center [587, 220] width 595 height 221
copy div "[MEDICAL_DATA]"
drag, startPoint x: 569, startPoint y: 213, endPoint x: 627, endPoint y: 213, distance: 58.4
click at [627, 213] on div "Reason For Hospitalisation [MEDICAL_DATA] Hospital Name [GEOGRAPHIC_DATA] Pin C…" at bounding box center [587, 207] width 591 height 18
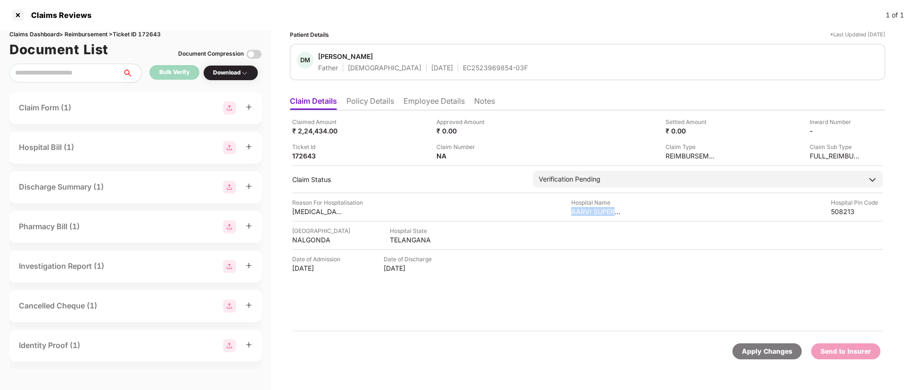
copy div "AARVI SUPERSPE"
click at [608, 214] on div "AARVI SUPERSPECIALITY HOSPITAL" at bounding box center [597, 211] width 52 height 9
click at [603, 210] on div "AARVI SUPERSPECIALITY HOSPITAL" at bounding box center [597, 211] width 52 height 9
click at [586, 209] on div "AARVI SUPERSPECIALITY HOSPITAL" at bounding box center [597, 211] width 52 height 9
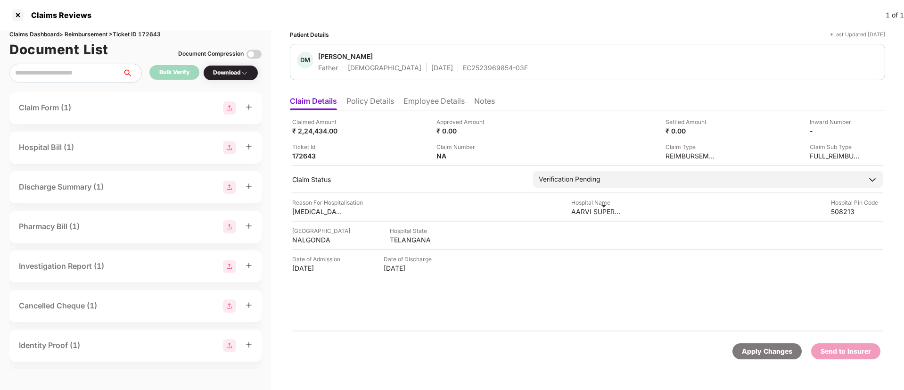
click at [611, 209] on div "AARVI SUPERSPECIALITY HOSPITAL" at bounding box center [597, 211] width 52 height 9
click at [620, 207] on div "AARVI SUPERSPECIALITY HOSPITAL" at bounding box center [597, 211] width 52 height 9
click at [600, 208] on div "AARVI SUPERSPECIALITY HOSPITAL" at bounding box center [597, 211] width 52 height 9
click at [586, 213] on div "AARVI SUPERSPECIALITY HOSPITAL" at bounding box center [597, 211] width 52 height 9
click at [612, 210] on div "AARVI SUPERSPECIALITY HOSPITAL" at bounding box center [597, 211] width 52 height 9
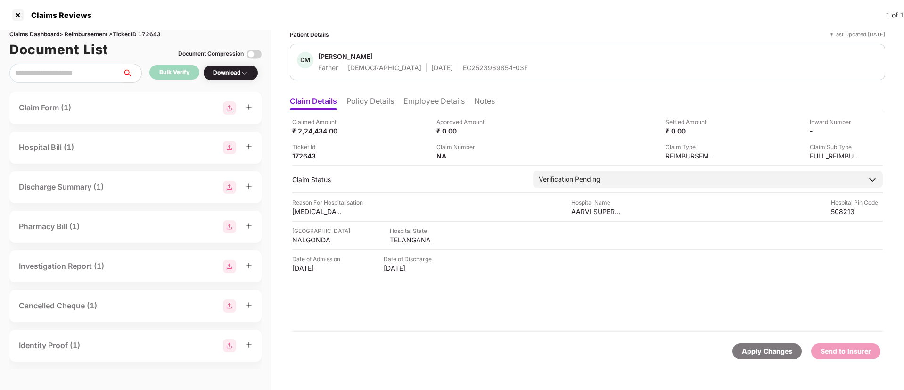
click at [566, 212] on div "Reason For Hospitalisation [MEDICAL_DATA] Hospital Name [GEOGRAPHIC_DATA] Pin C…" at bounding box center [587, 207] width 591 height 18
click at [584, 230] on div "Hospital City NALGONDA Hospital State TELANGANA" at bounding box center [587, 235] width 591 height 18
click at [596, 214] on div "AARVI SUPERSPECIALITY HOSPITAL" at bounding box center [597, 211] width 52 height 9
click at [599, 234] on div "Hospital City NALGONDA Hospital State TELANGANA" at bounding box center [587, 235] width 591 height 18
click at [603, 211] on div "AARVI SUPERSPECIALITY HOSPITAL" at bounding box center [597, 211] width 52 height 9
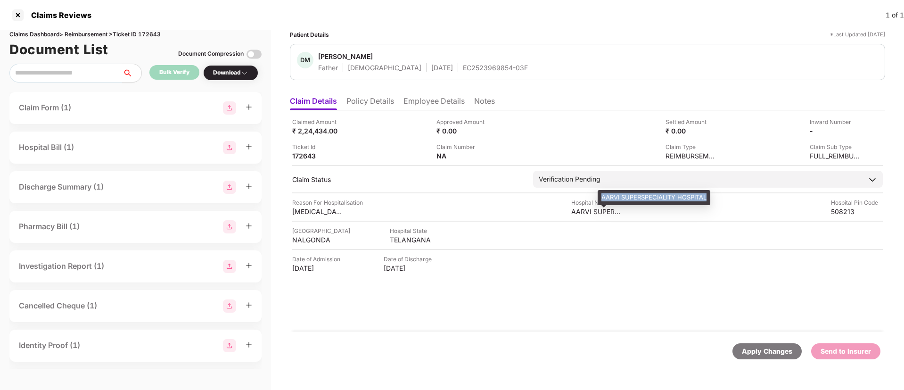
drag, startPoint x: 603, startPoint y: 200, endPoint x: 708, endPoint y: 198, distance: 104.7
click at [708, 198] on div "AARVI SUPERSPECIALITY HOSPITAL" at bounding box center [654, 197] width 113 height 15
copy div "AARVI SUPERSPECIALITY HOSPITAL"
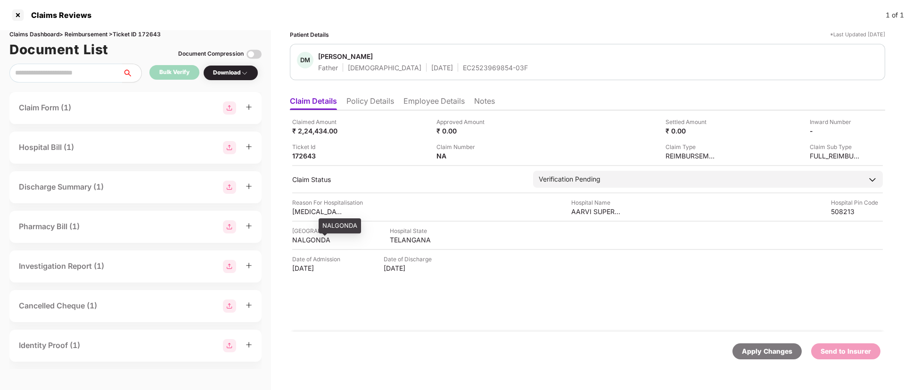
click at [305, 239] on div "NALGONDA" at bounding box center [318, 239] width 52 height 9
click at [398, 239] on div "TELANGANA" at bounding box center [416, 239] width 52 height 9
copy div "TELANGANA"
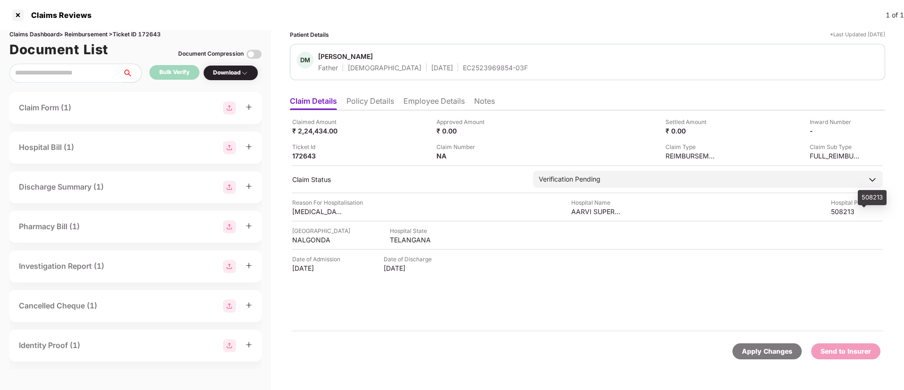
click at [842, 213] on div "508213" at bounding box center [857, 211] width 52 height 9
copy div "508213"
drag, startPoint x: 288, startPoint y: 212, endPoint x: 334, endPoint y: 214, distance: 45.8
click at [334, 214] on div "Patient Details *Last Updated 12 Sep 2025 DM Dudipala Mahendar Reddy Father Mal…" at bounding box center [587, 210] width 633 height 360
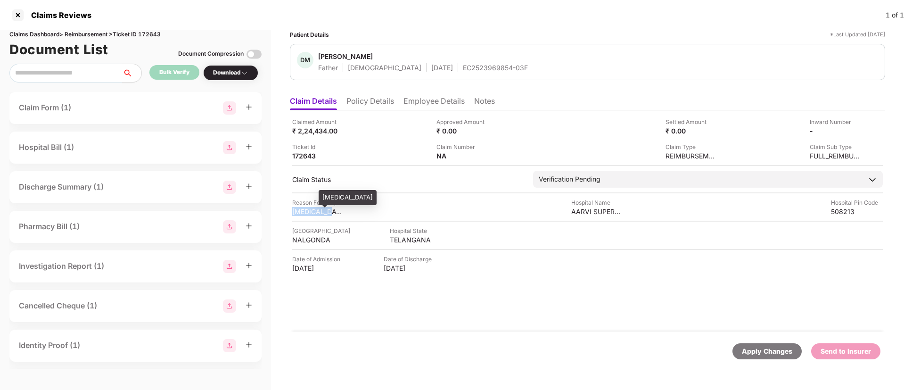
copy div "[MEDICAL_DATA]"
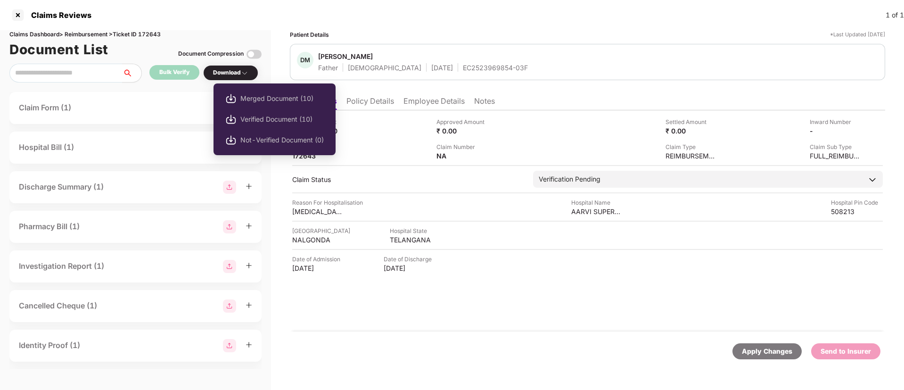
click at [239, 76] on div "Download" at bounding box center [230, 72] width 35 height 9
click at [243, 120] on span "Verified Document (10)" at bounding box center [281, 119] width 83 height 10
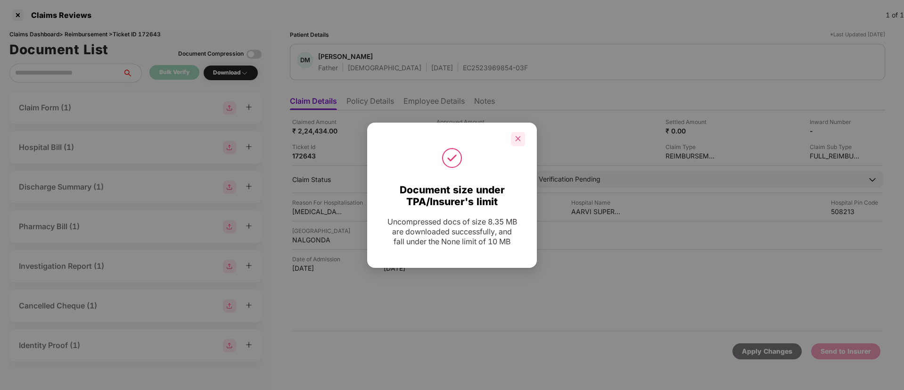
click at [523, 139] on div at bounding box center [518, 139] width 14 height 14
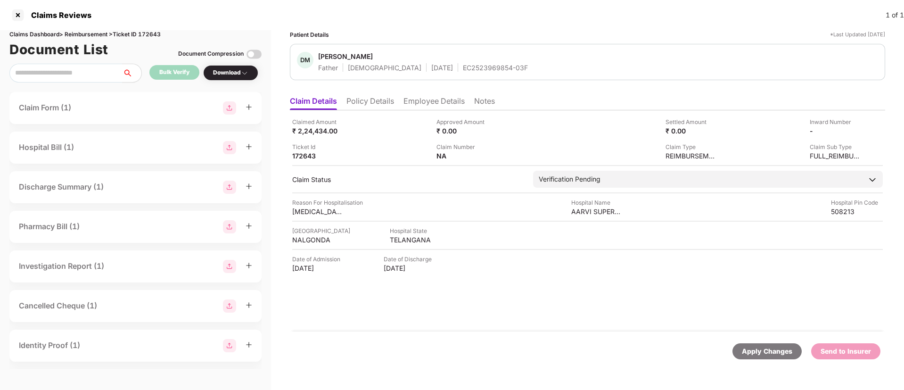
click at [359, 103] on li "Policy Details" at bounding box center [370, 103] width 48 height 14
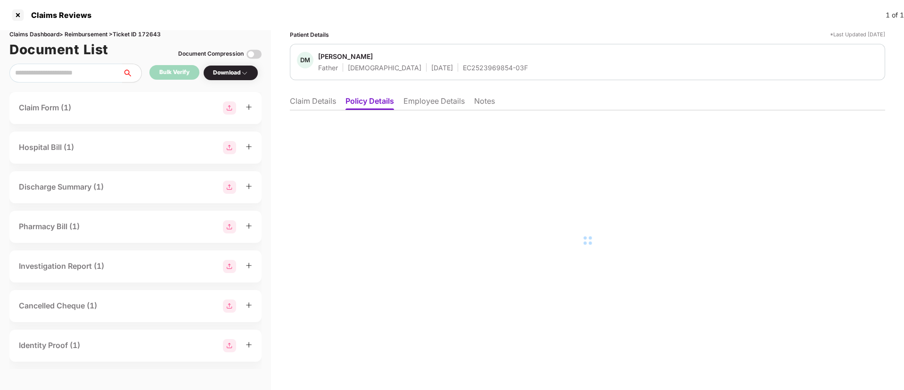
click at [414, 102] on li "Employee Details" at bounding box center [433, 103] width 61 height 14
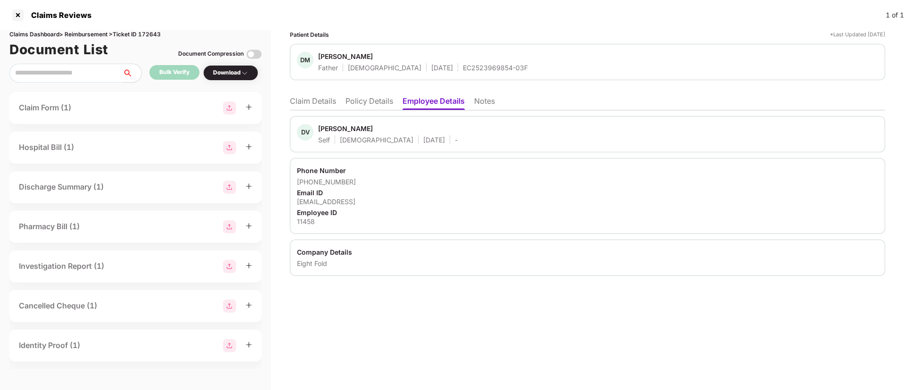
click at [373, 106] on li "Policy Details" at bounding box center [370, 103] width 48 height 14
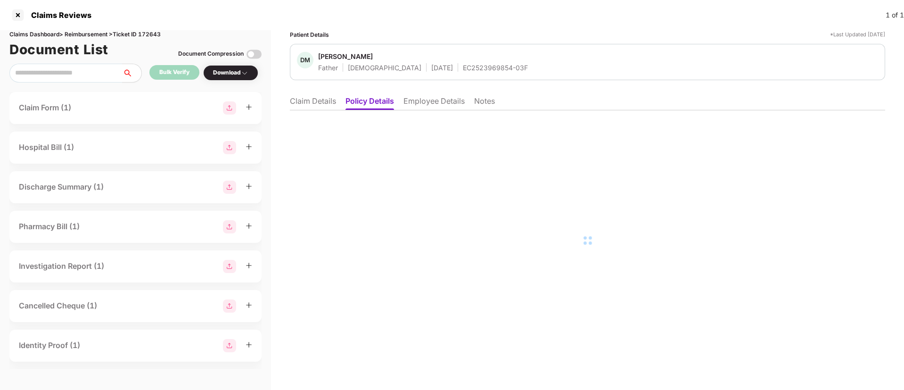
click at [329, 107] on li "Claim Details" at bounding box center [313, 103] width 46 height 14
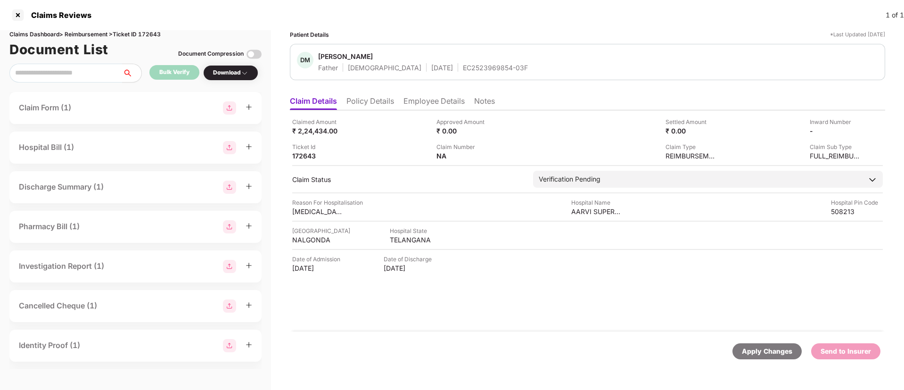
click at [364, 107] on li "Policy Details" at bounding box center [370, 103] width 48 height 14
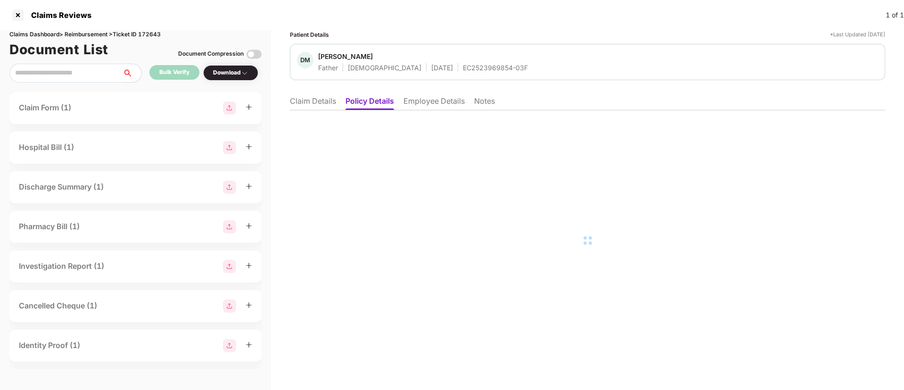
click at [302, 99] on li "Claim Details" at bounding box center [313, 103] width 46 height 14
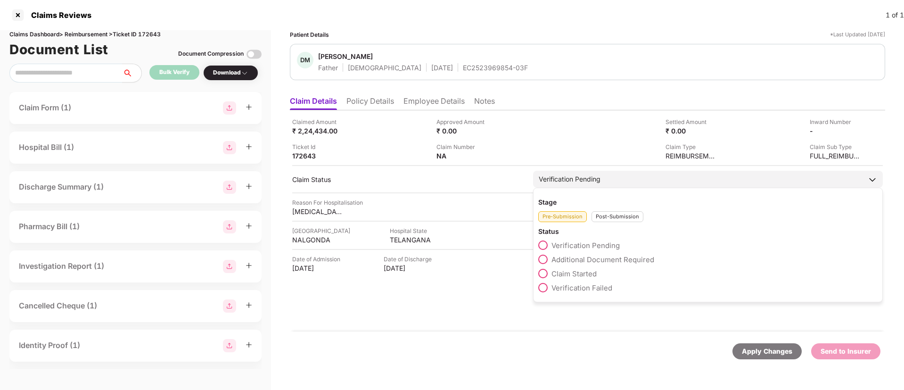
click at [546, 273] on span at bounding box center [542, 273] width 9 height 9
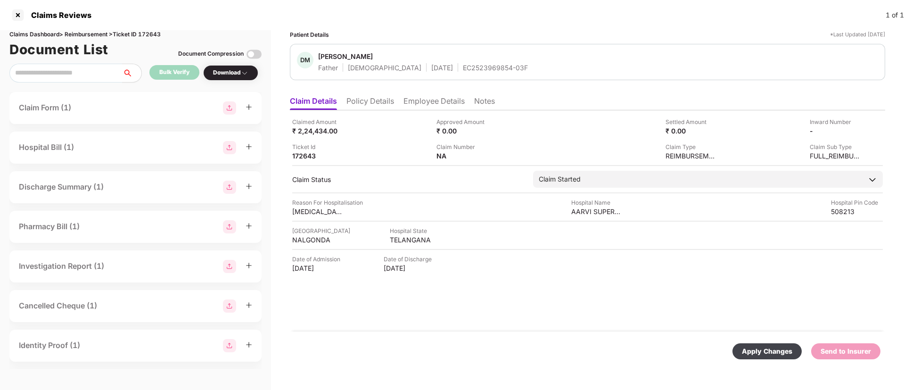
click at [756, 349] on div "Apply Changes" at bounding box center [767, 351] width 50 height 10
click at [20, 15] on div at bounding box center [17, 15] width 15 height 15
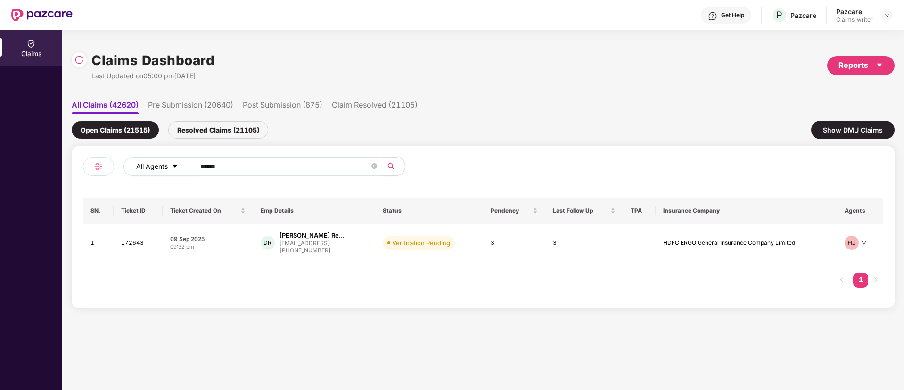
drag, startPoint x: 233, startPoint y: 166, endPoint x: 181, endPoint y: 168, distance: 52.8
click at [181, 168] on div "All Agents ******" at bounding box center [363, 166] width 480 height 19
paste input "text"
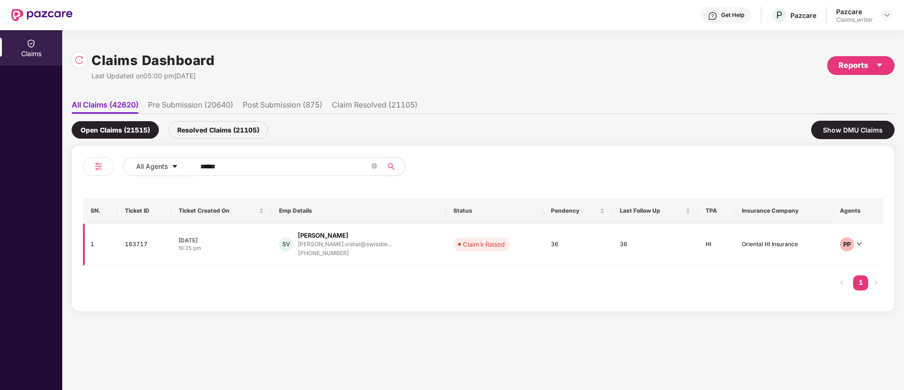
type input "******"
click at [136, 246] on td "163717" at bounding box center [144, 244] width 54 height 42
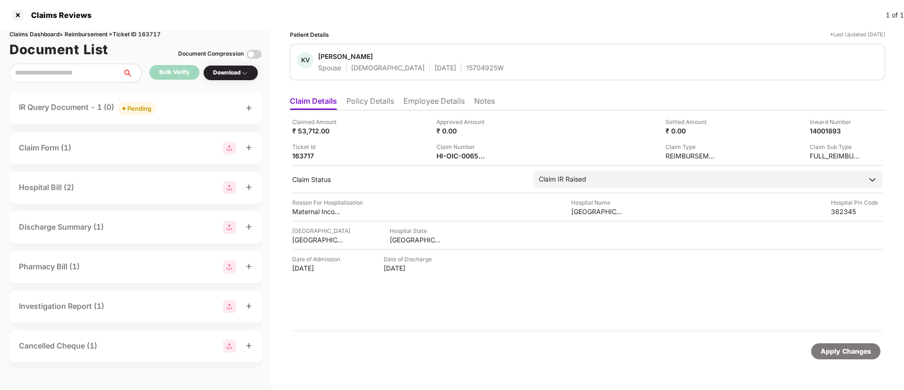
click at [487, 103] on li "Notes" at bounding box center [484, 103] width 21 height 14
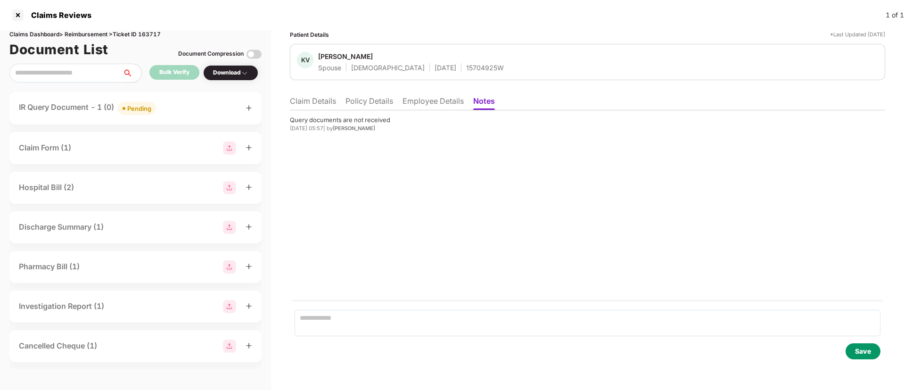
click at [313, 99] on li "Claim Details" at bounding box center [313, 103] width 46 height 14
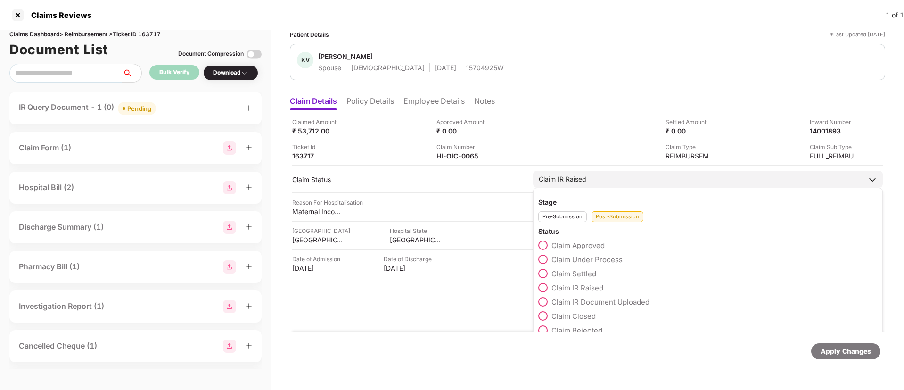
click at [544, 313] on span at bounding box center [542, 315] width 9 height 9
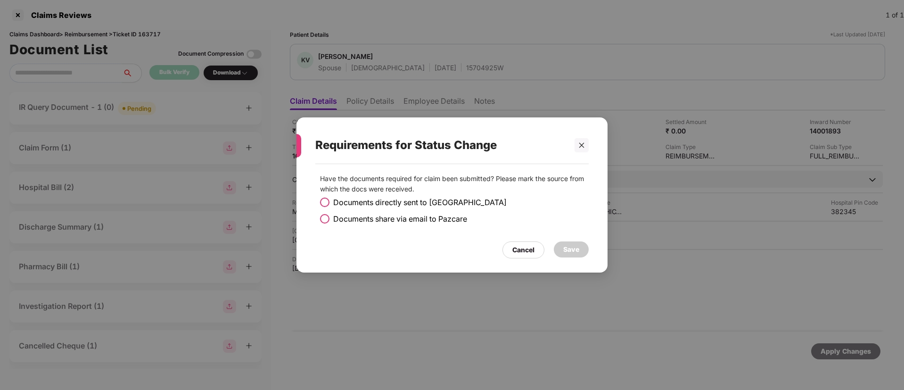
click at [325, 221] on span at bounding box center [324, 218] width 9 height 9
click at [565, 242] on div "Save" at bounding box center [571, 249] width 35 height 16
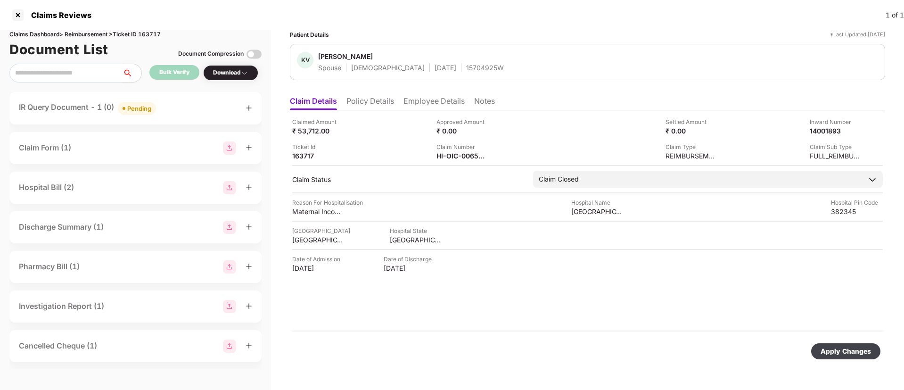
click at [845, 348] on div "Apply Changes" at bounding box center [846, 351] width 50 height 10
click at [493, 154] on img at bounding box center [495, 155] width 8 height 8
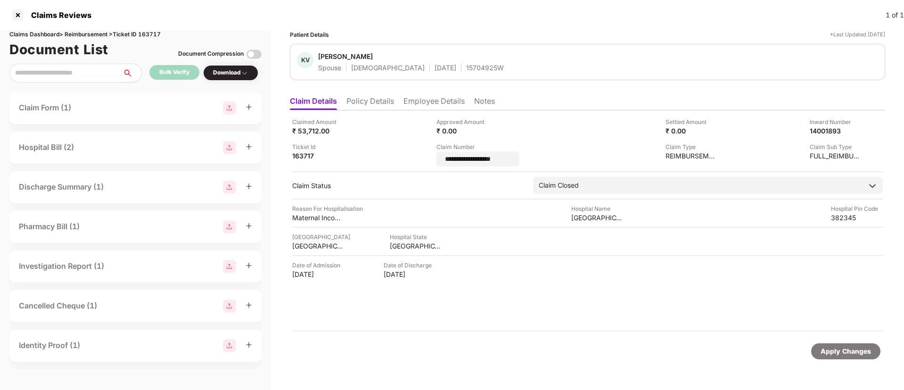
drag, startPoint x: 521, startPoint y: 159, endPoint x: 433, endPoint y: 153, distance: 88.3
click at [433, 153] on div "**********" at bounding box center [587, 141] width 591 height 49
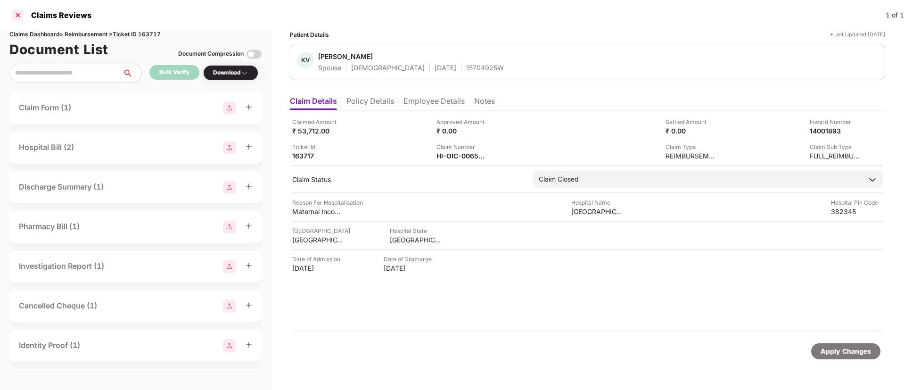
click at [20, 15] on div at bounding box center [17, 15] width 15 height 15
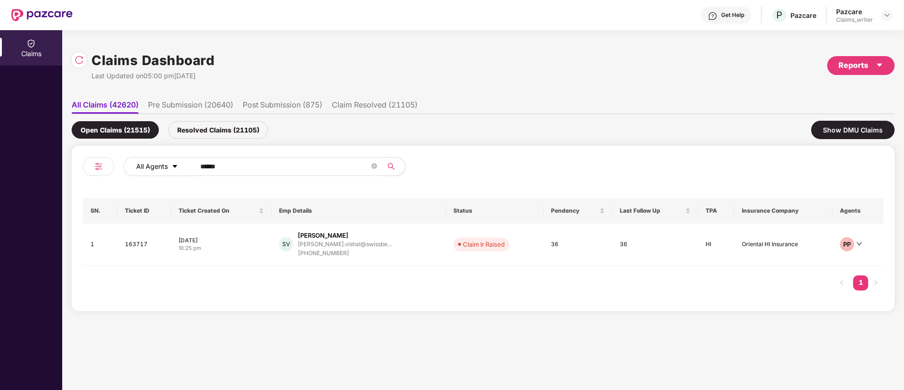
drag, startPoint x: 254, startPoint y: 167, endPoint x: 184, endPoint y: 161, distance: 70.0
click at [184, 161] on div "All Agents ******" at bounding box center [363, 166] width 480 height 19
paste input "text"
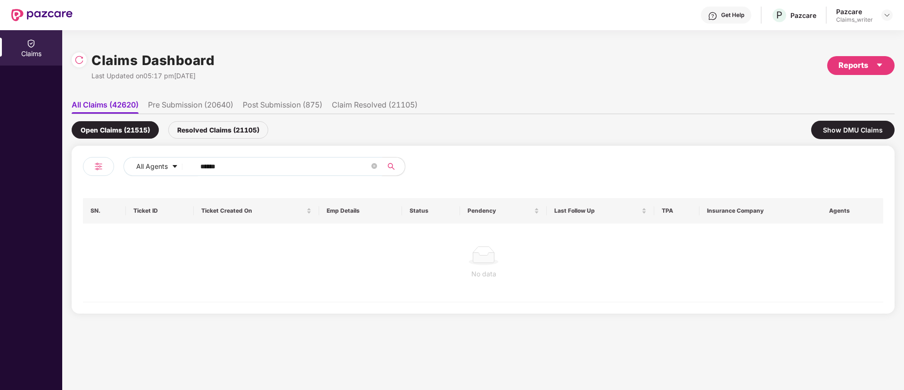
type input "******"
click at [211, 135] on div "Resolved Claims (21105)" at bounding box center [218, 129] width 100 height 17
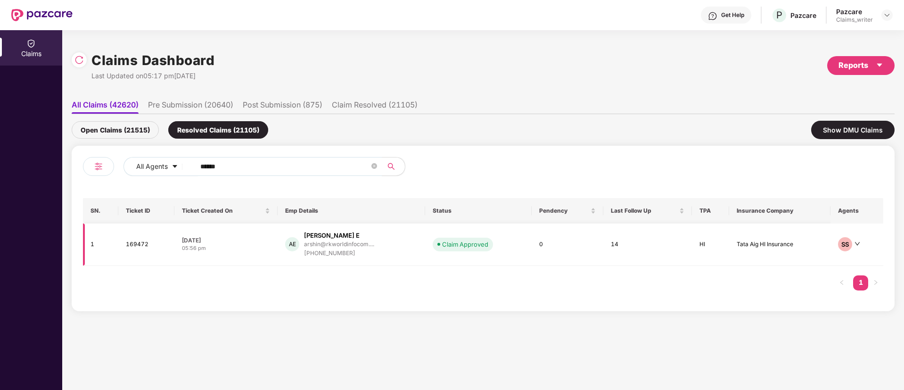
click at [137, 244] on td "169472" at bounding box center [146, 244] width 56 height 42
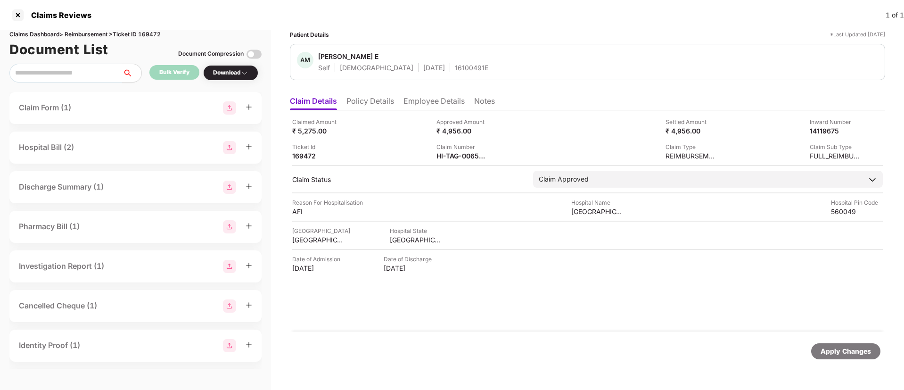
click at [420, 102] on li "Employee Details" at bounding box center [433, 103] width 61 height 14
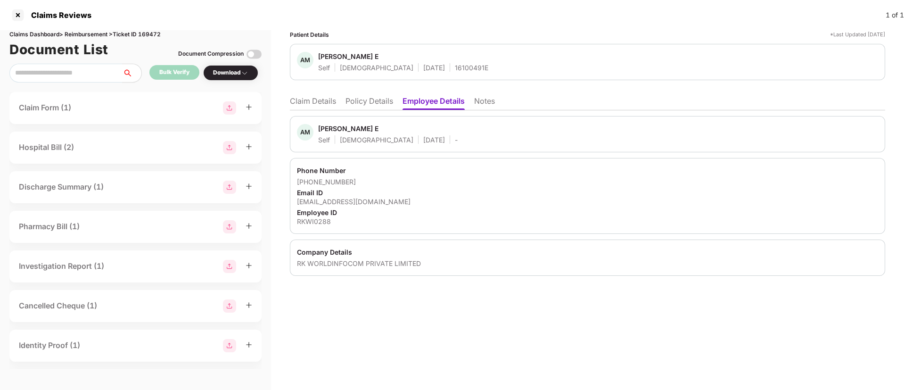
click at [316, 96] on li "Claim Details" at bounding box center [313, 103] width 46 height 14
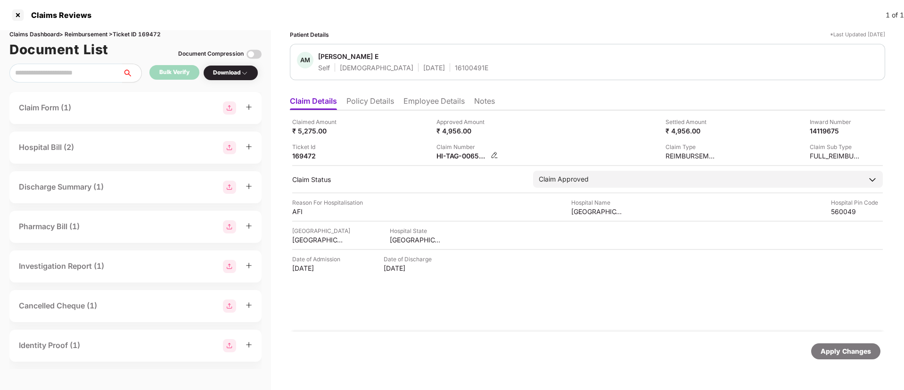
click at [495, 159] on div "HI-TAG-006587313(0)" at bounding box center [467, 155] width 62 height 9
click at [493, 157] on img at bounding box center [495, 155] width 8 height 8
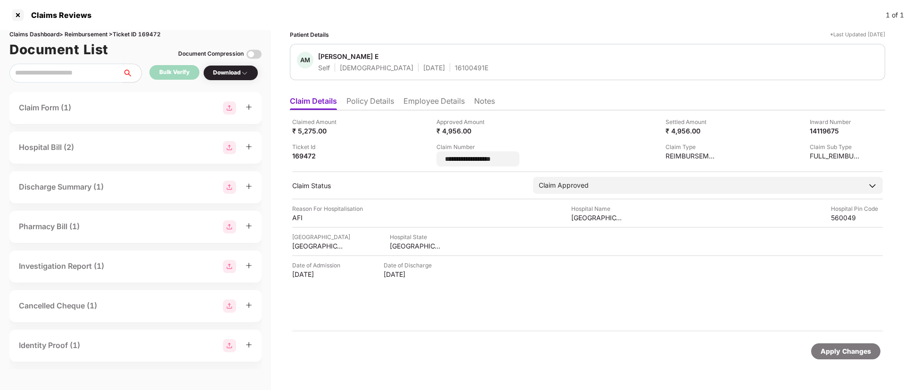
drag, startPoint x: 522, startPoint y: 160, endPoint x: 436, endPoint y: 158, distance: 86.7
click at [436, 158] on div "**********" at bounding box center [587, 141] width 591 height 49
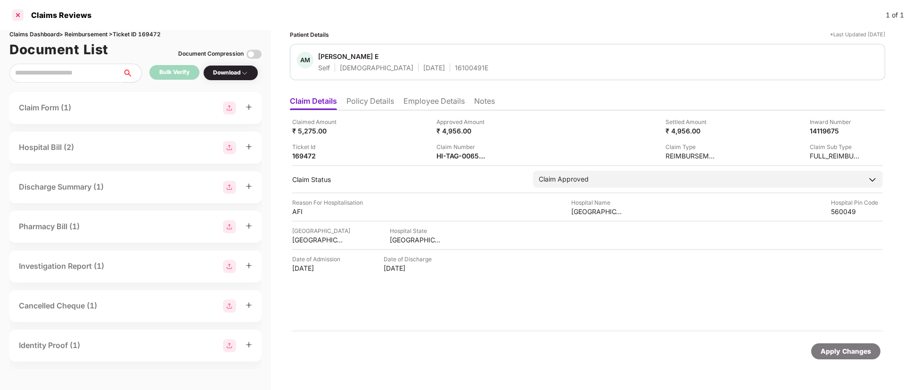
click at [21, 15] on div at bounding box center [17, 15] width 15 height 15
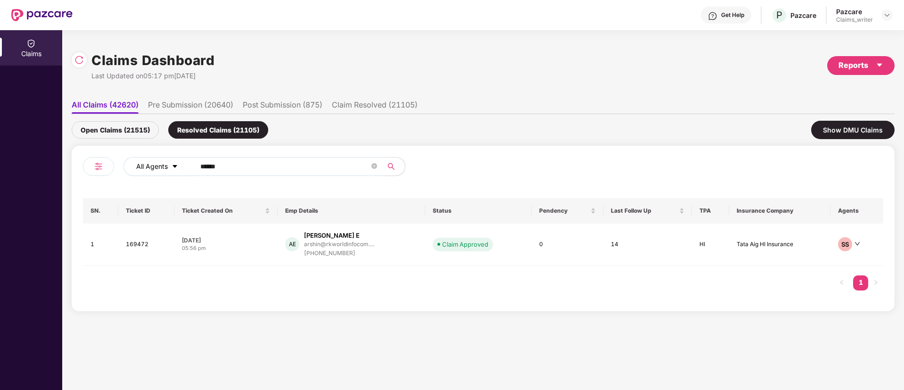
drag, startPoint x: 233, startPoint y: 166, endPoint x: 173, endPoint y: 166, distance: 59.9
click at [173, 166] on div "All Agents ******" at bounding box center [363, 166] width 480 height 19
paste input "text"
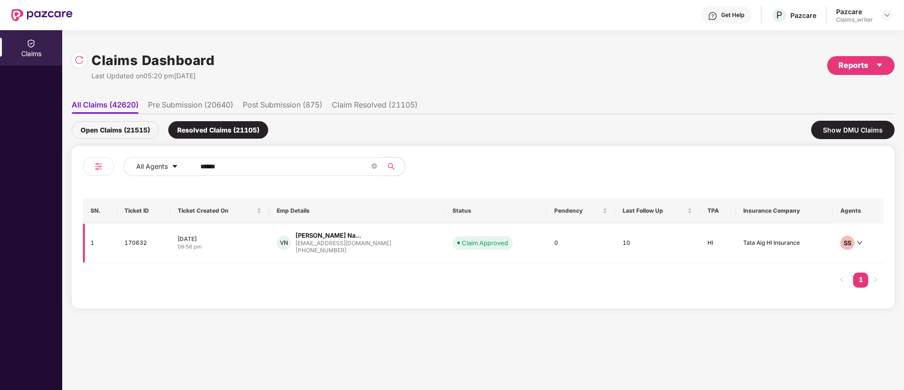
type input "******"
click at [136, 241] on td "170632" at bounding box center [144, 243] width 54 height 40
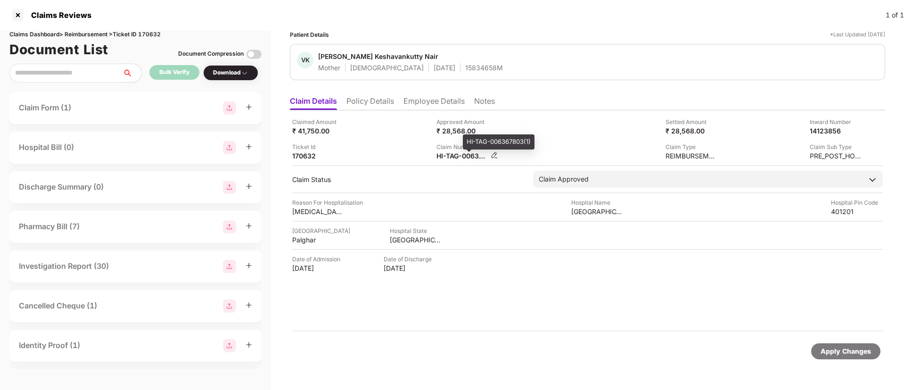
click at [491, 156] on img at bounding box center [495, 155] width 8 height 8
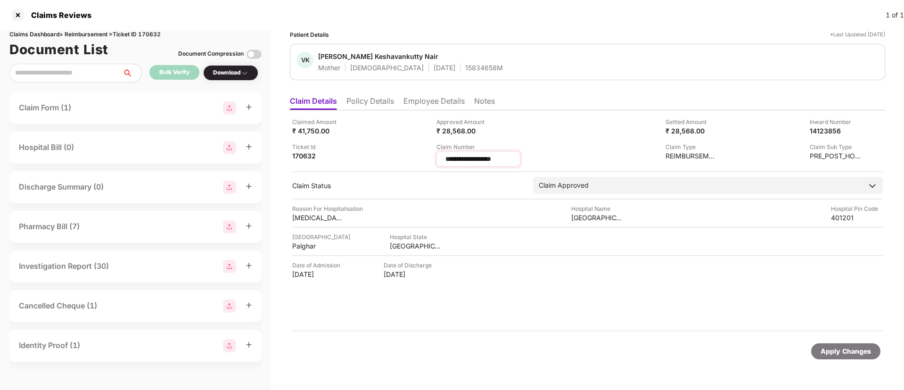
drag, startPoint x: 518, startPoint y: 160, endPoint x: 438, endPoint y: 157, distance: 79.7
click at [438, 157] on div "**********" at bounding box center [478, 158] width 84 height 15
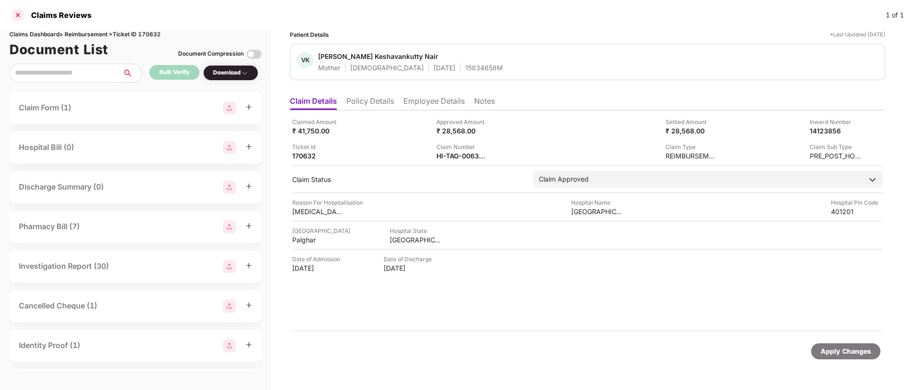
click at [21, 16] on div at bounding box center [17, 15] width 15 height 15
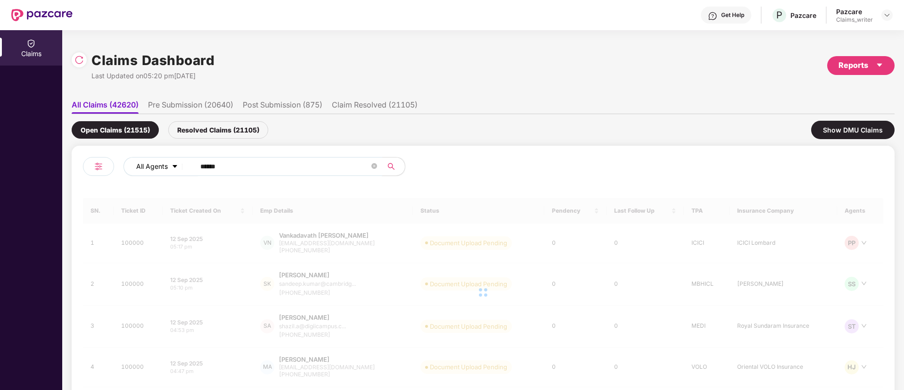
drag, startPoint x: 243, startPoint y: 170, endPoint x: 175, endPoint y: 162, distance: 68.3
click at [175, 162] on div "All Agents ******" at bounding box center [363, 166] width 480 height 19
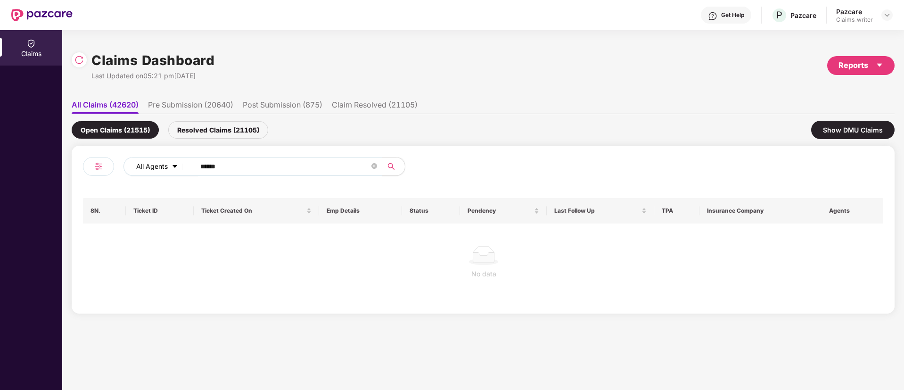
paste input "text"
type input "******"
click at [216, 131] on div "Resolved Claims (21105)" at bounding box center [218, 129] width 100 height 17
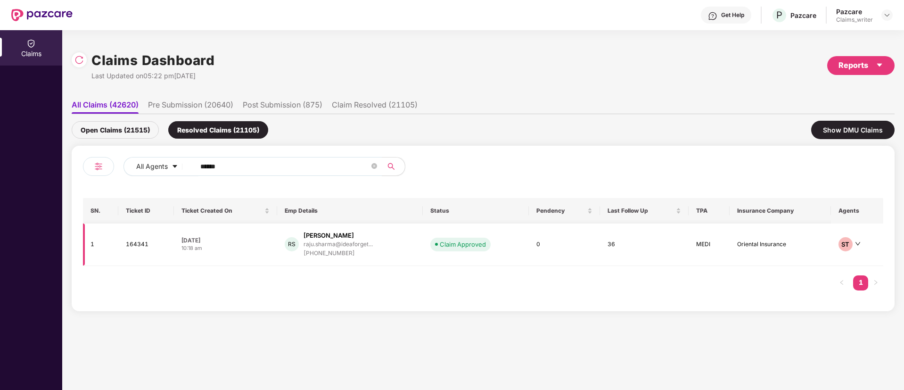
click at [142, 238] on td "164341" at bounding box center [146, 244] width 56 height 42
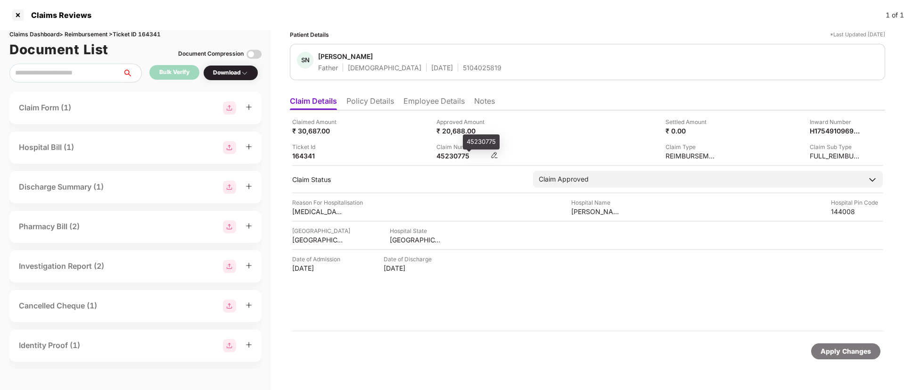
click at [449, 155] on div "45230775" at bounding box center [462, 155] width 52 height 9
copy div "45230775"
click at [21, 15] on div at bounding box center [17, 15] width 15 height 15
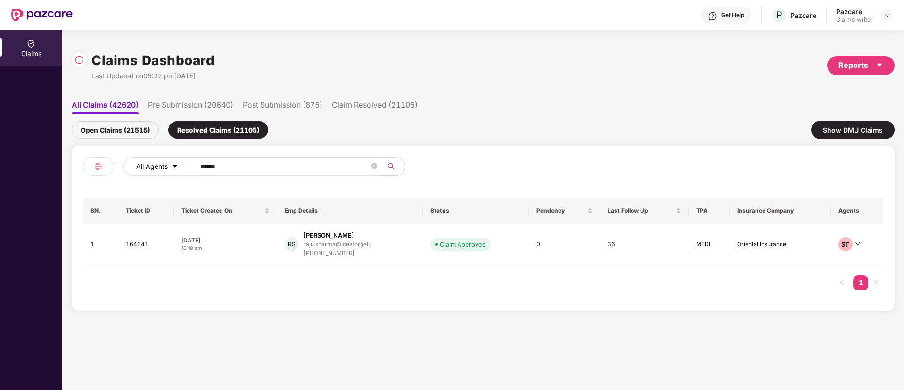
drag, startPoint x: 239, startPoint y: 162, endPoint x: 164, endPoint y: 166, distance: 76.0
click at [164, 166] on div "All Agents ******" at bounding box center [363, 166] width 480 height 19
paste input "text"
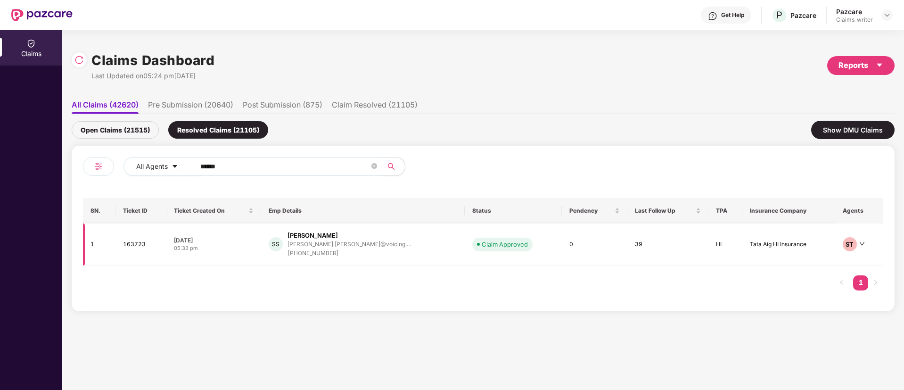
type input "******"
click at [148, 245] on td "163723" at bounding box center [140, 244] width 51 height 42
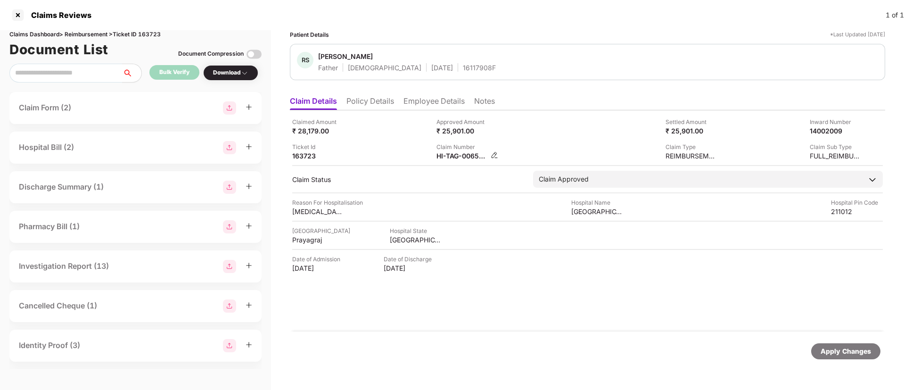
click at [494, 153] on img at bounding box center [495, 155] width 8 height 8
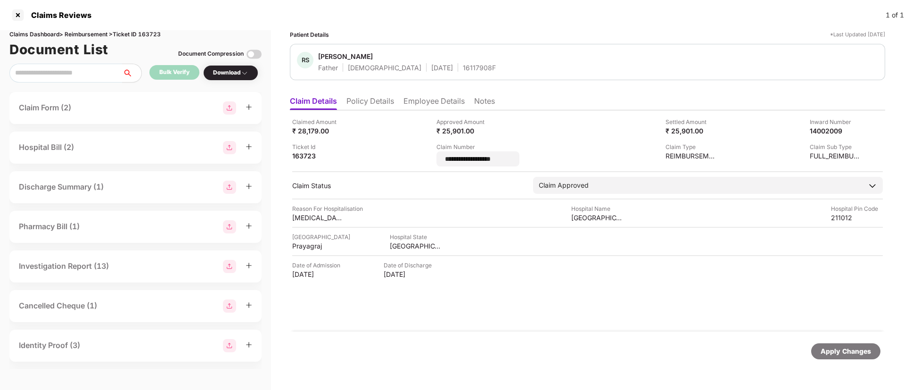
drag, startPoint x: 518, startPoint y: 158, endPoint x: 433, endPoint y: 160, distance: 85.3
click at [433, 160] on div "**********" at bounding box center [587, 141] width 591 height 49
click at [421, 97] on li "Employee Details" at bounding box center [433, 103] width 61 height 14
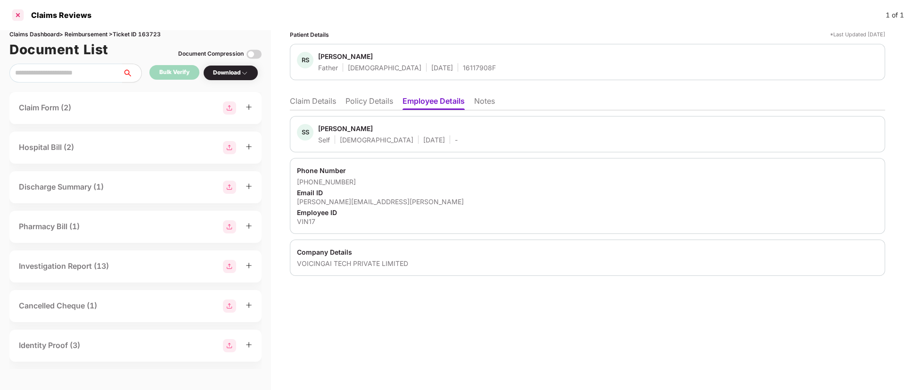
click at [22, 14] on div at bounding box center [17, 15] width 15 height 15
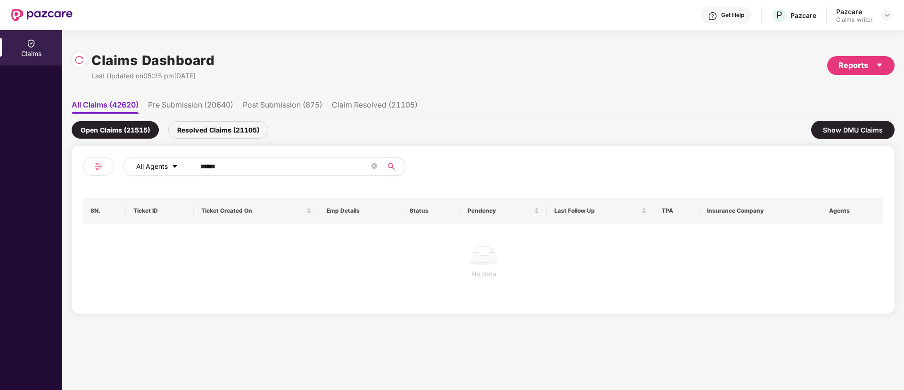
drag, startPoint x: 241, startPoint y: 168, endPoint x: 164, endPoint y: 163, distance: 77.0
click at [164, 163] on div "All Agents ******" at bounding box center [363, 166] width 480 height 19
paste input "text"
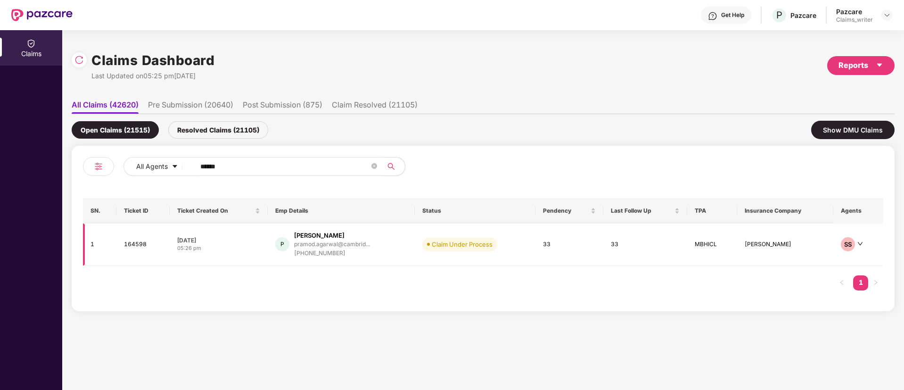
type input "******"
click at [144, 242] on td "164598" at bounding box center [142, 244] width 53 height 42
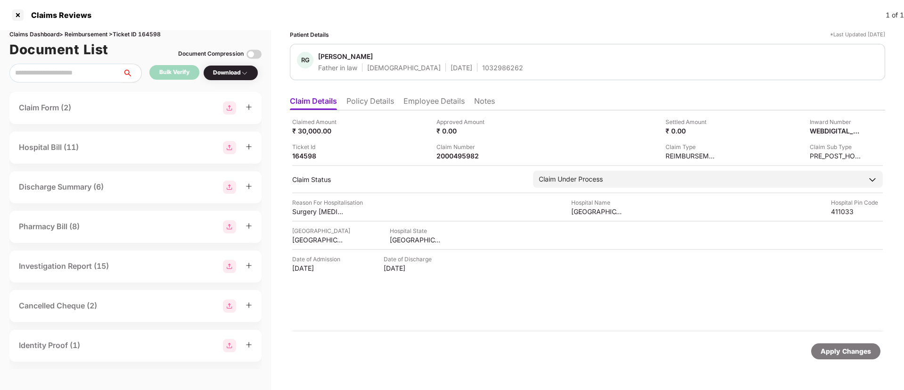
click at [482, 67] on div "1032986262" at bounding box center [502, 67] width 41 height 9
copy div "1032986262"
click at [410, 102] on li "Employee Details" at bounding box center [433, 103] width 61 height 14
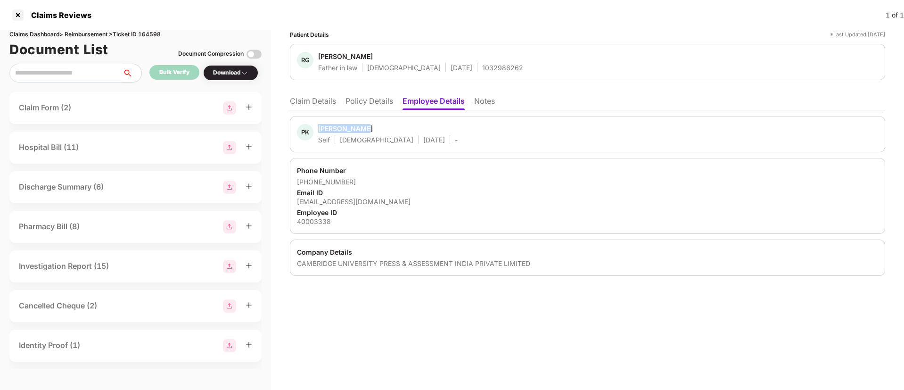
drag, startPoint x: 318, startPoint y: 130, endPoint x: 372, endPoint y: 131, distance: 54.2
click at [372, 131] on div "PK [PERSON_NAME] Self [DEMOGRAPHIC_DATA] [DATE] -" at bounding box center [377, 134] width 161 height 20
copy div "[PERSON_NAME]"
click at [321, 105] on li "Claim Details" at bounding box center [313, 103] width 46 height 14
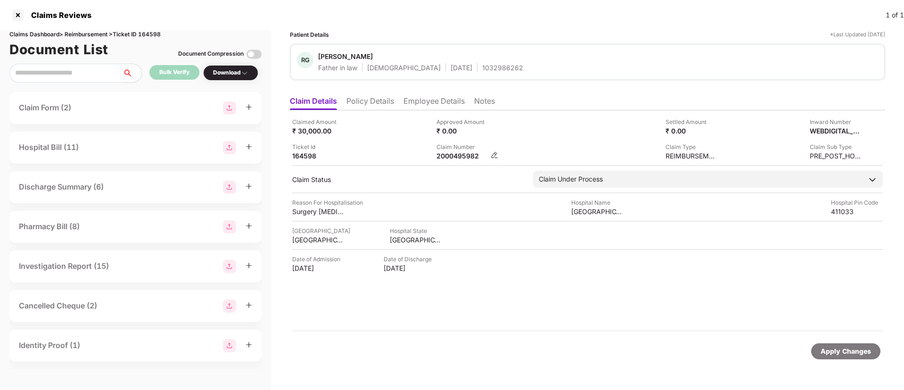
click at [463, 158] on div "2000495982" at bounding box center [462, 155] width 52 height 9
copy div "2000495982"
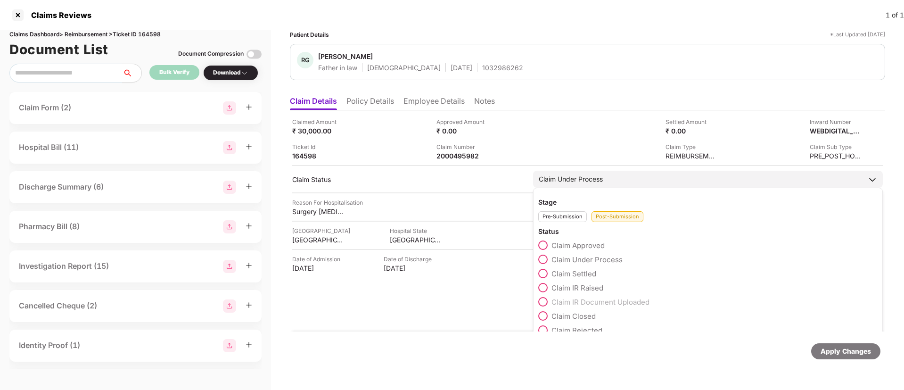
click at [543, 240] on span at bounding box center [542, 244] width 9 height 9
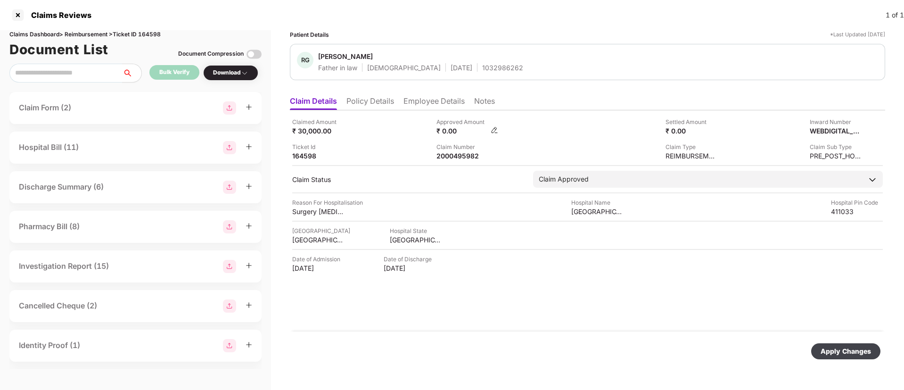
click at [493, 130] on img at bounding box center [495, 130] width 8 height 8
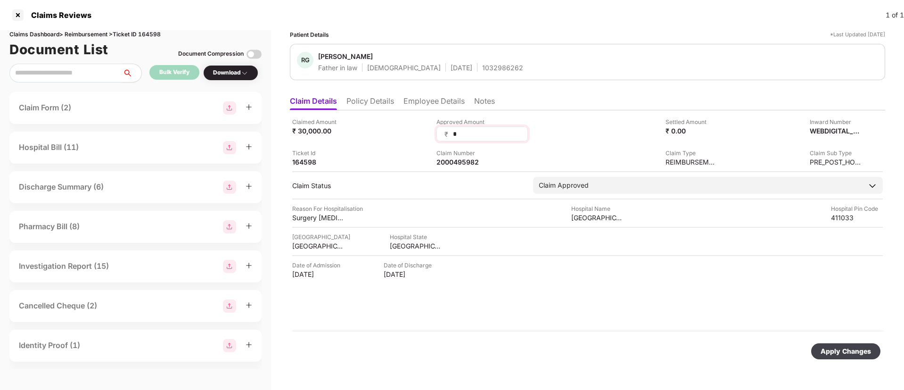
drag, startPoint x: 462, startPoint y: 135, endPoint x: 437, endPoint y: 131, distance: 25.7
click at [437, 131] on div "₹ *" at bounding box center [481, 133] width 91 height 15
type input "****"
click at [836, 348] on div "Apply Changes" at bounding box center [846, 351] width 50 height 10
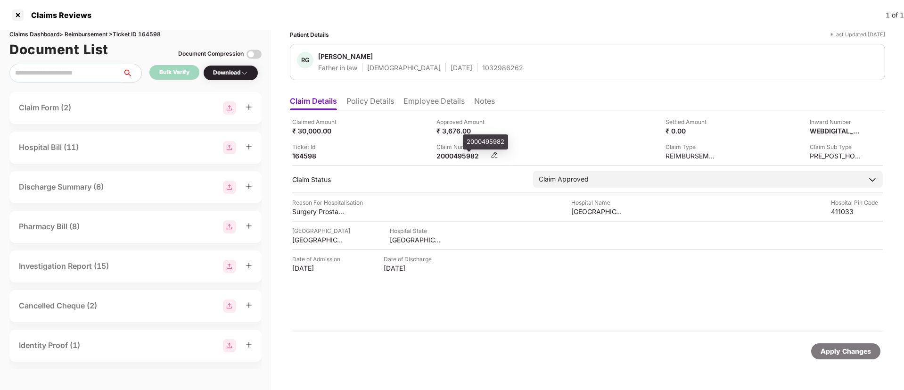
click at [456, 156] on div "2000495982" at bounding box center [462, 155] width 52 height 9
copy div "2000495982"
click at [23, 13] on div at bounding box center [17, 15] width 15 height 15
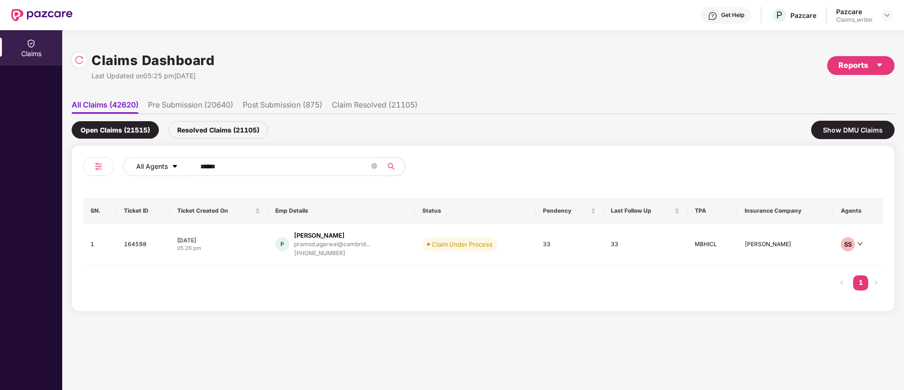
drag, startPoint x: 249, startPoint y: 173, endPoint x: 165, endPoint y: 167, distance: 83.6
click at [165, 167] on div "All Agents ******" at bounding box center [363, 166] width 480 height 19
paste input "text"
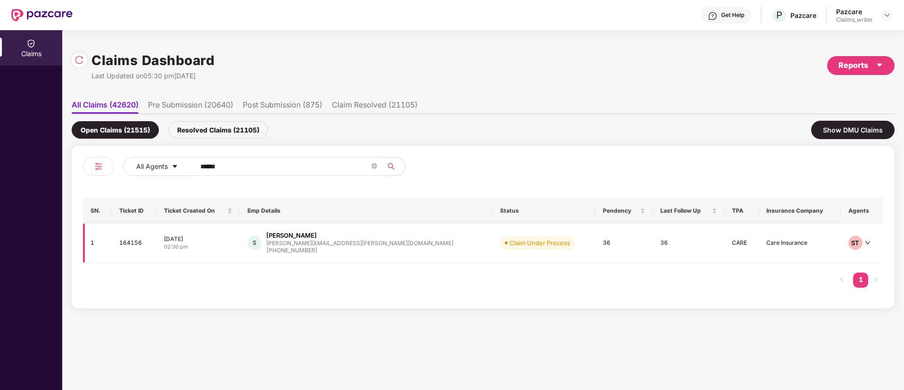
type input "******"
click at [154, 246] on td "164156" at bounding box center [134, 243] width 45 height 40
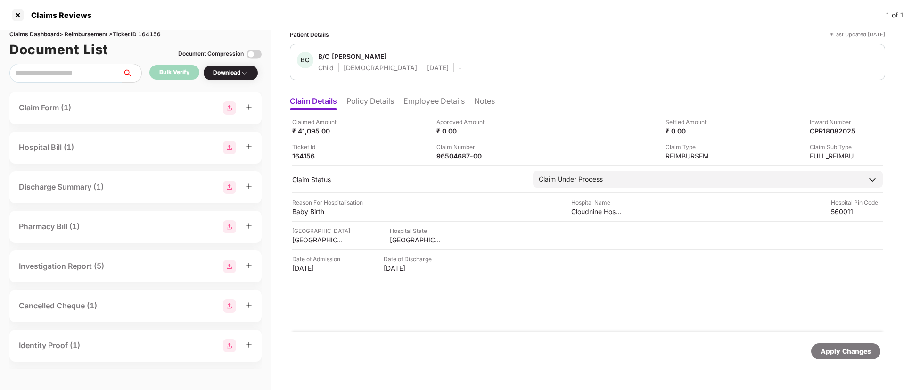
click at [419, 104] on li "Employee Details" at bounding box center [433, 103] width 61 height 14
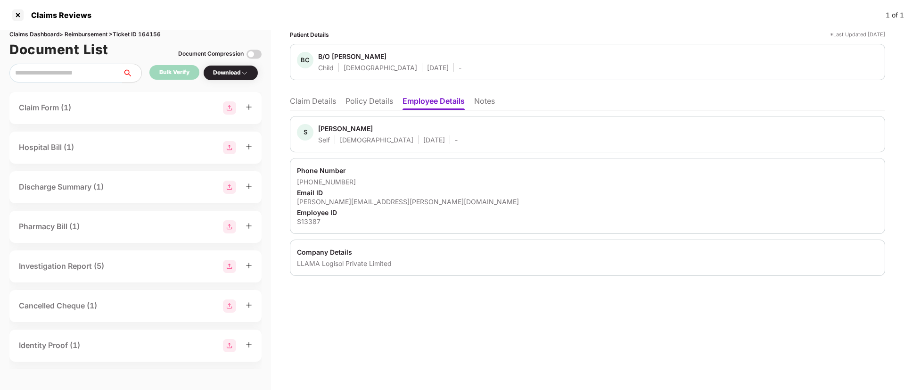
click at [370, 96] on li "Policy Details" at bounding box center [370, 103] width 48 height 14
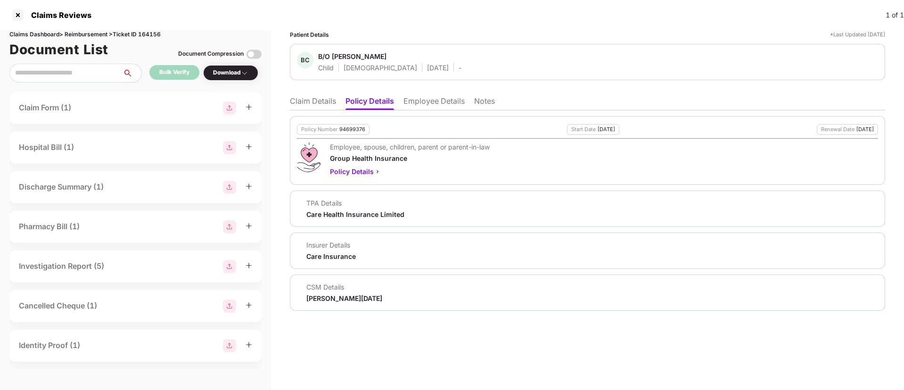
click at [347, 127] on div "94699376" at bounding box center [352, 129] width 26 height 6
copy div "94699376"
click at [493, 104] on li "Notes" at bounding box center [484, 103] width 21 height 14
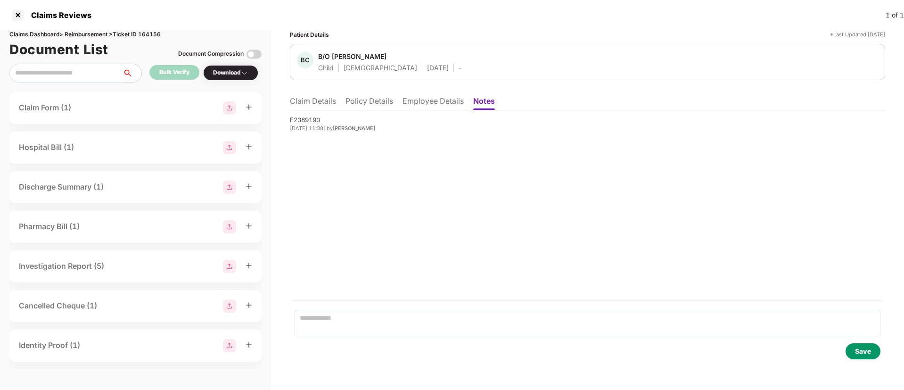
click at [305, 119] on div "F2389190" at bounding box center [587, 119] width 595 height 9
copy div "F2389190"
click at [319, 98] on li "Claim Details" at bounding box center [313, 103] width 46 height 14
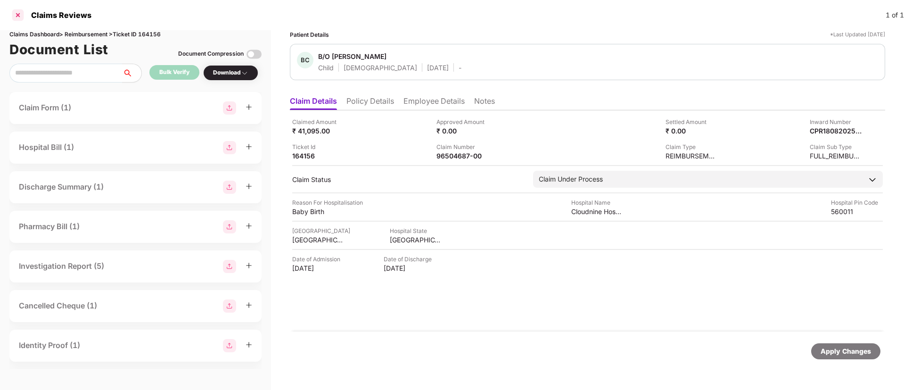
click at [14, 20] on div at bounding box center [17, 15] width 15 height 15
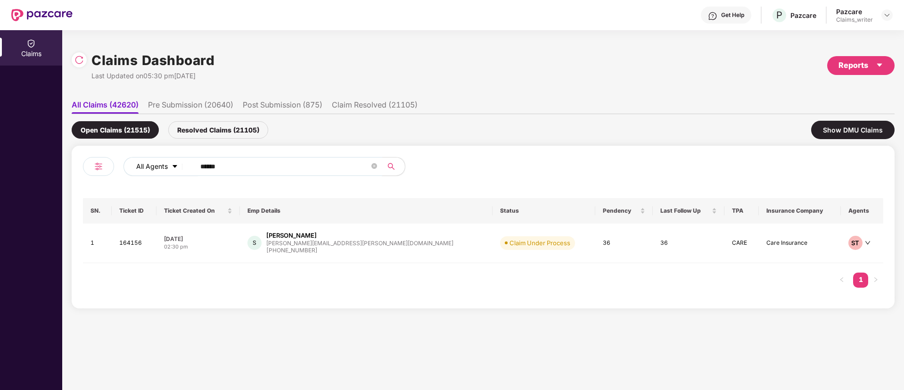
drag, startPoint x: 244, startPoint y: 169, endPoint x: 169, endPoint y: 165, distance: 75.6
click at [169, 165] on div "All Agents ******" at bounding box center [363, 166] width 480 height 19
paste input "text"
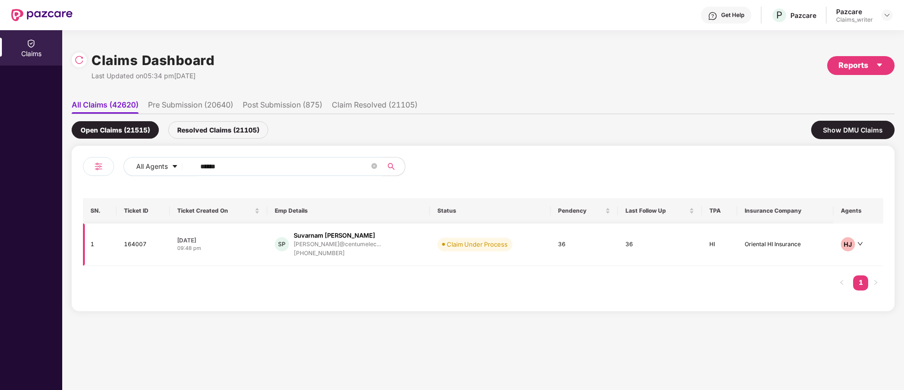
type input "******"
click at [140, 242] on td "164007" at bounding box center [142, 244] width 53 height 42
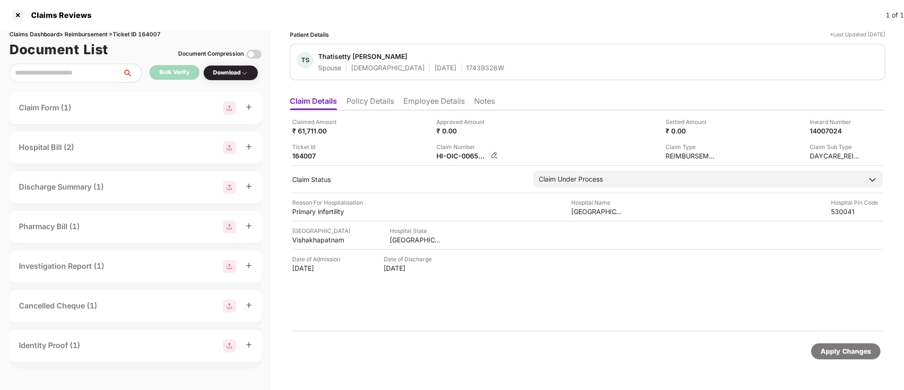
click at [494, 155] on img at bounding box center [495, 155] width 8 height 8
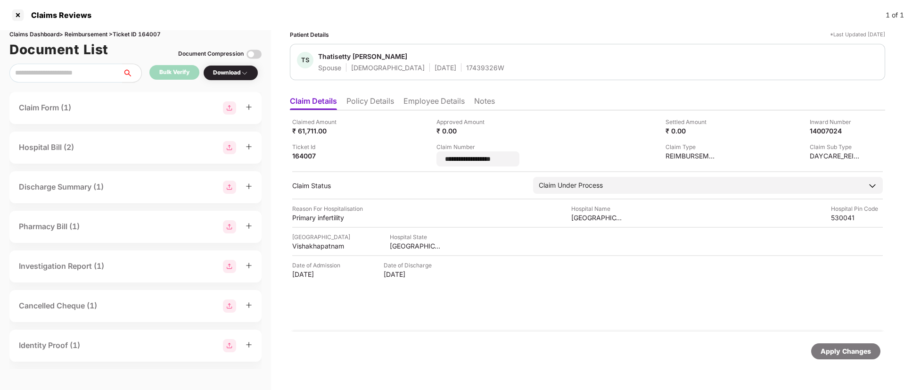
drag, startPoint x: 525, startPoint y: 159, endPoint x: 424, endPoint y: 165, distance: 101.5
click at [424, 165] on div "**********" at bounding box center [587, 141] width 591 height 49
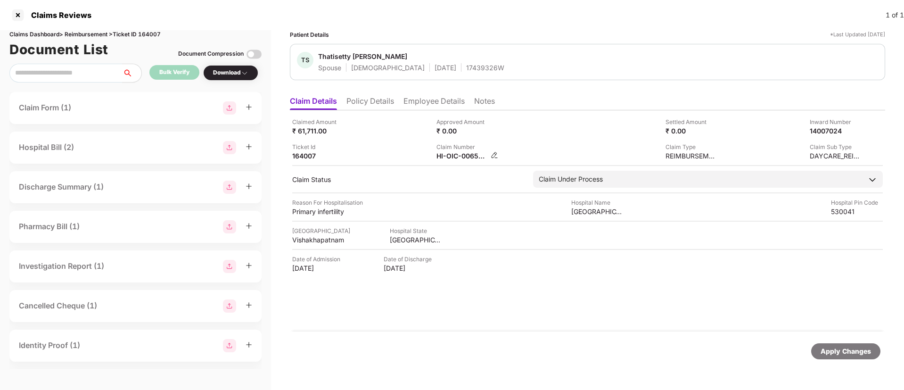
click at [495, 154] on img at bounding box center [495, 155] width 8 height 8
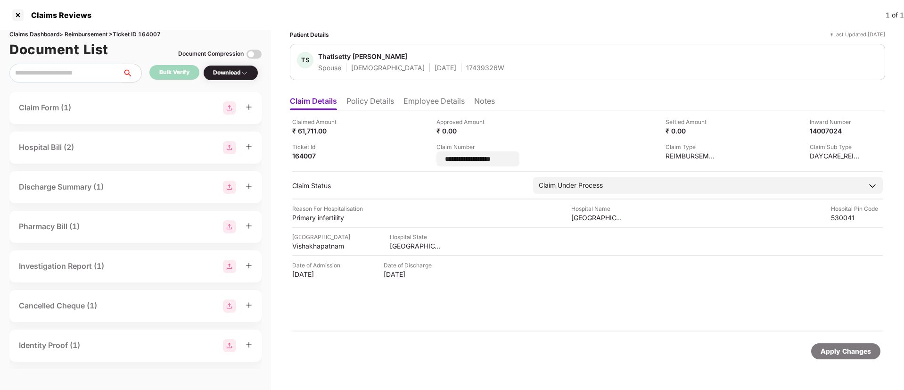
drag, startPoint x: 523, startPoint y: 159, endPoint x: 426, endPoint y: 161, distance: 97.1
click at [426, 161] on div "**********" at bounding box center [587, 141] width 591 height 49
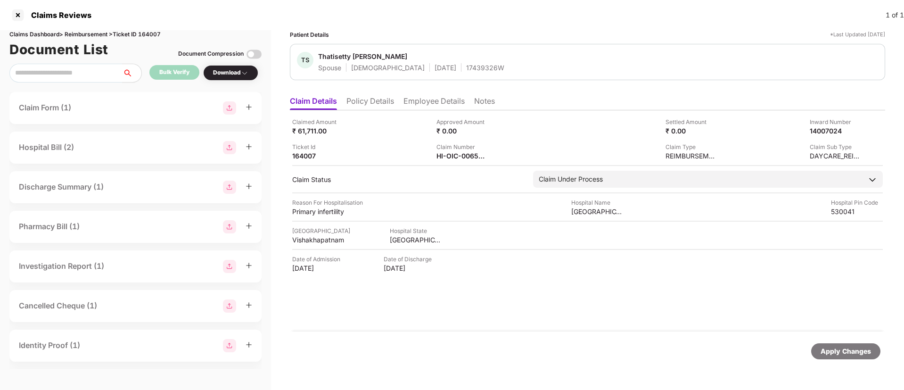
click at [369, 106] on li "Policy Details" at bounding box center [370, 103] width 48 height 14
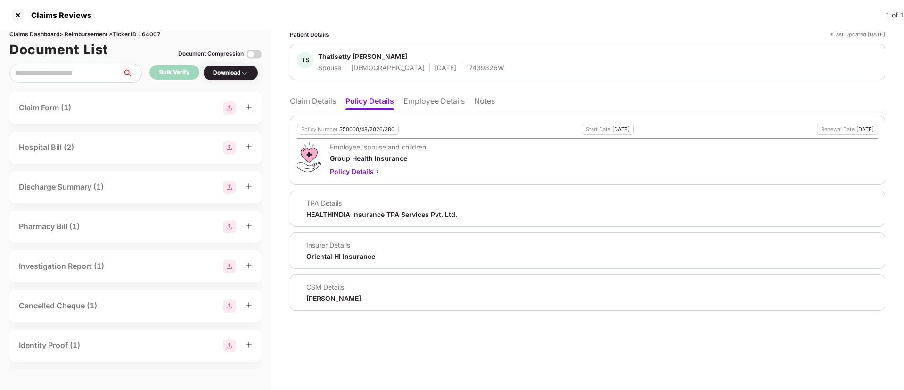
click at [414, 95] on ul "Claim Details Policy Details Employee Details Notes" at bounding box center [587, 100] width 595 height 19
click at [414, 101] on li "Employee Details" at bounding box center [433, 103] width 61 height 14
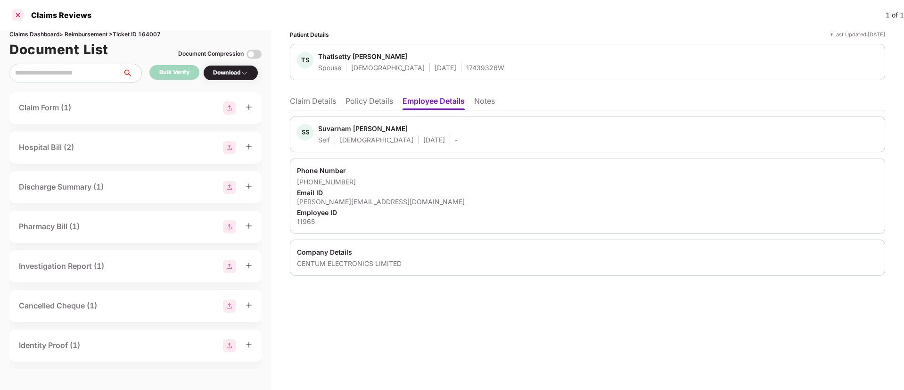
click at [16, 19] on div at bounding box center [17, 15] width 15 height 15
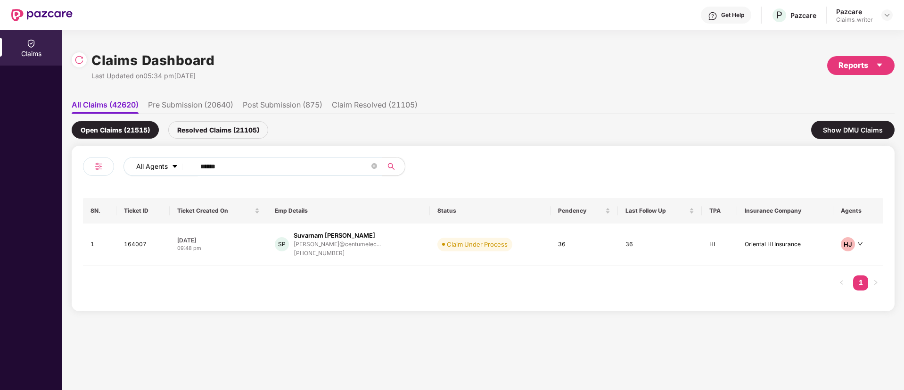
drag, startPoint x: 233, startPoint y: 168, endPoint x: 183, endPoint y: 164, distance: 50.6
click at [183, 164] on div "All Agents ******" at bounding box center [363, 166] width 480 height 19
paste input "text"
type input "******"
click at [135, 248] on td "167355" at bounding box center [142, 244] width 52 height 42
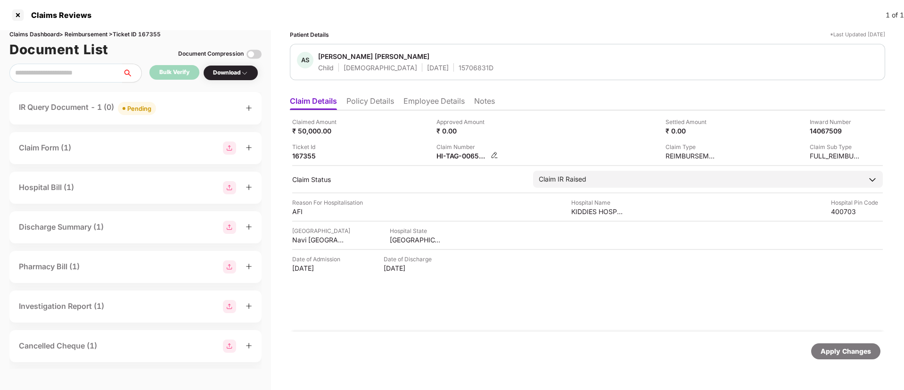
click at [495, 154] on img at bounding box center [495, 155] width 8 height 8
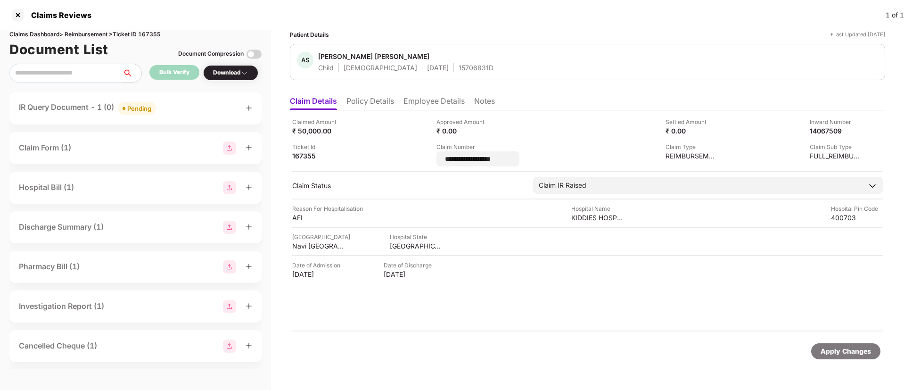
drag, startPoint x: 503, startPoint y: 158, endPoint x: 436, endPoint y: 160, distance: 66.9
click at [436, 160] on div "**********" at bounding box center [587, 141] width 591 height 49
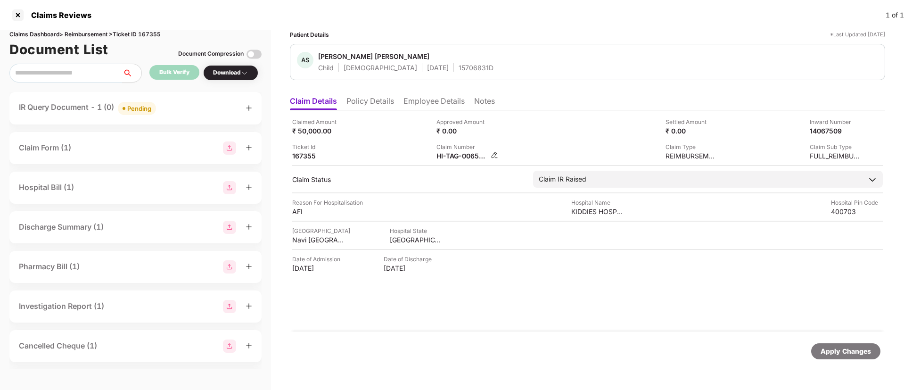
click at [494, 155] on img at bounding box center [495, 155] width 8 height 8
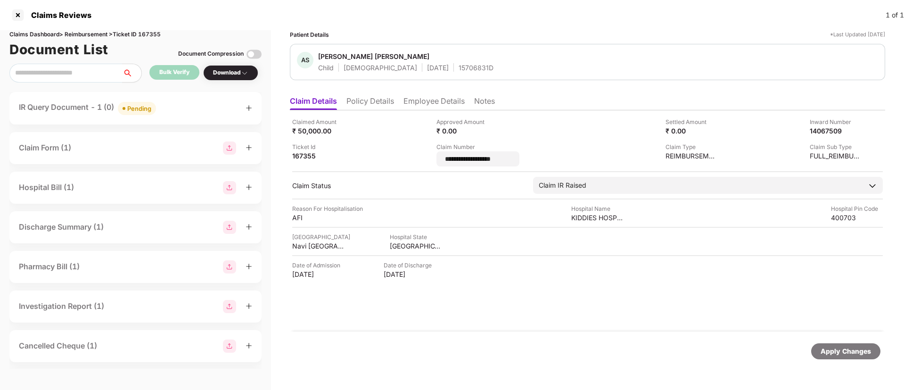
drag, startPoint x: 522, startPoint y: 158, endPoint x: 430, endPoint y: 156, distance: 91.5
click at [430, 156] on div "**********" at bounding box center [587, 141] width 591 height 49
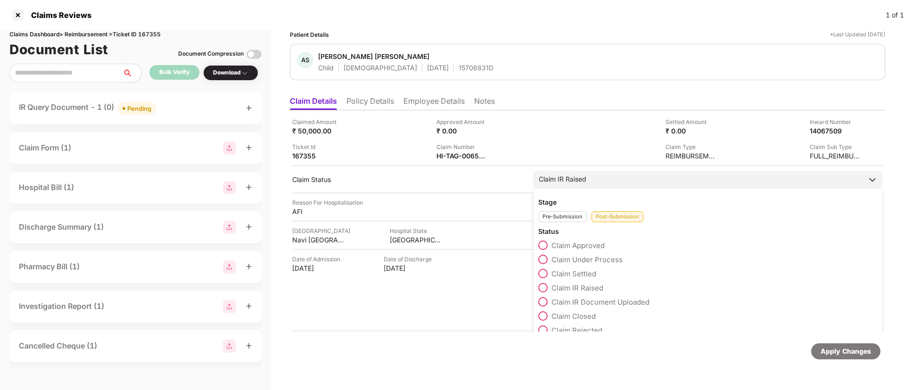
click at [545, 177] on div "Claim IR Raised" at bounding box center [563, 179] width 48 height 10
click at [543, 298] on span at bounding box center [542, 301] width 9 height 9
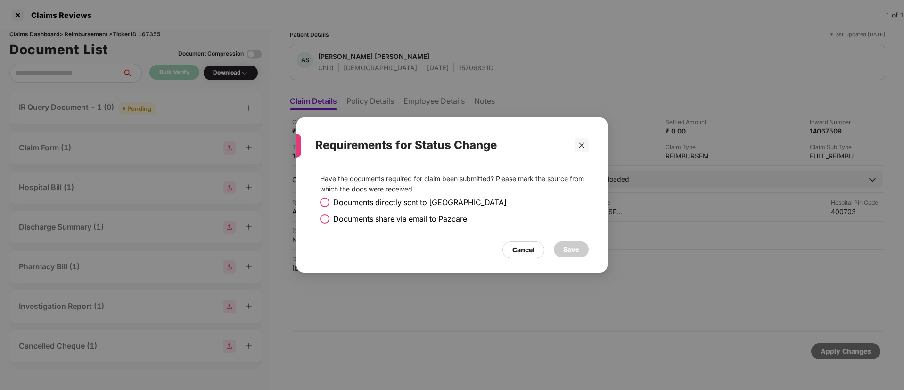
click at [323, 219] on span at bounding box center [324, 218] width 9 height 9
click at [566, 254] on div "Save" at bounding box center [571, 249] width 16 height 10
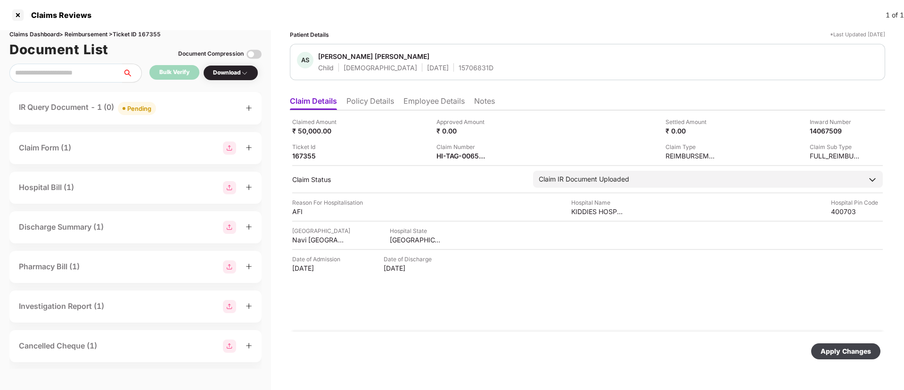
click at [826, 353] on div "Apply Changes" at bounding box center [846, 351] width 50 height 10
click at [19, 12] on div at bounding box center [17, 15] width 15 height 15
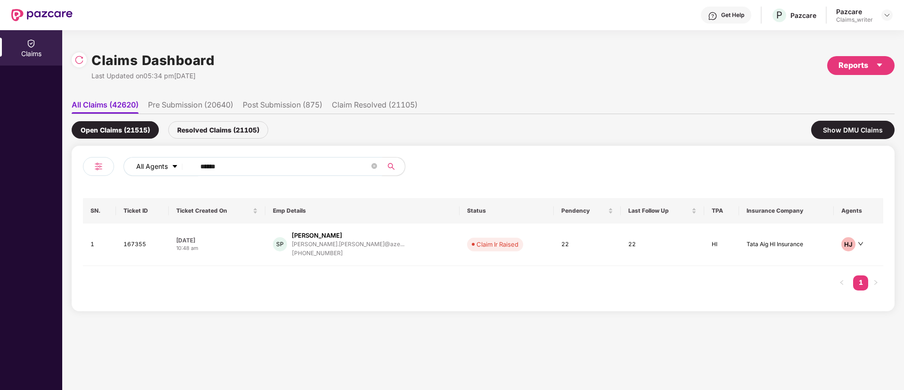
drag, startPoint x: 231, startPoint y: 167, endPoint x: 175, endPoint y: 161, distance: 56.4
click at [175, 161] on div "All Agents ******" at bounding box center [363, 166] width 480 height 19
paste input "text"
type input "******"
click at [131, 249] on td "164199" at bounding box center [142, 243] width 52 height 40
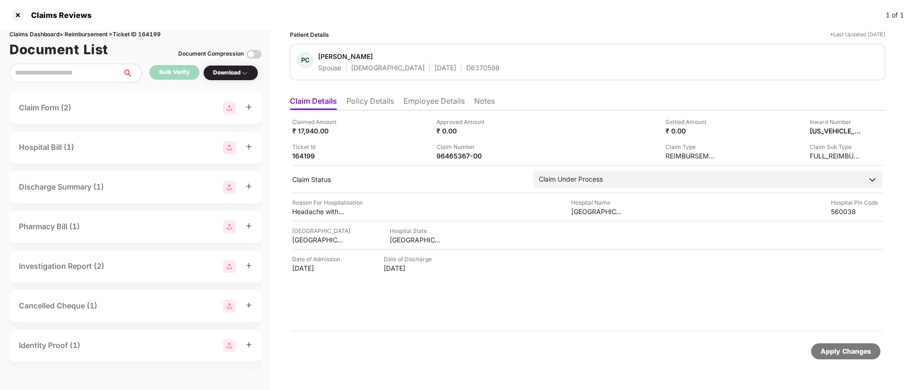
click at [375, 100] on li "Policy Details" at bounding box center [370, 103] width 48 height 14
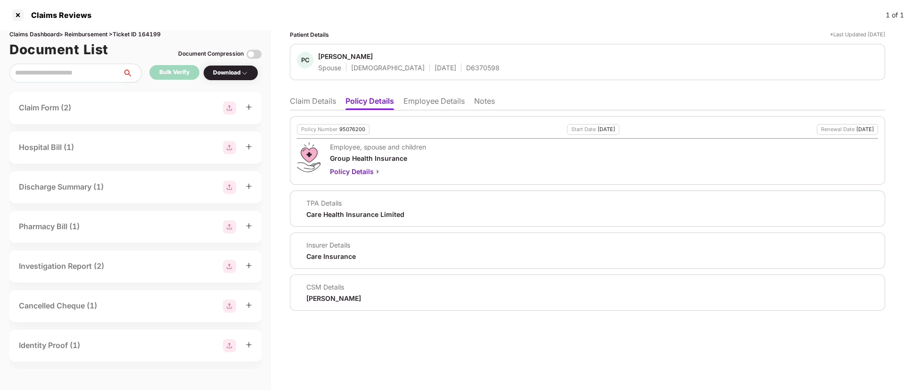
click at [346, 128] on div "95076200" at bounding box center [352, 129] width 26 height 6
copy div "95076200"
click at [466, 66] on div "D6370598" at bounding box center [482, 67] width 33 height 9
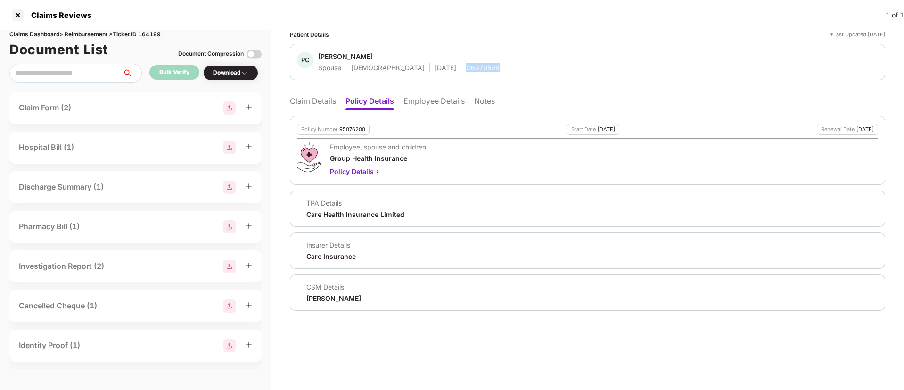
copy div "D6370598"
click at [307, 104] on li "Claim Details" at bounding box center [313, 103] width 46 height 14
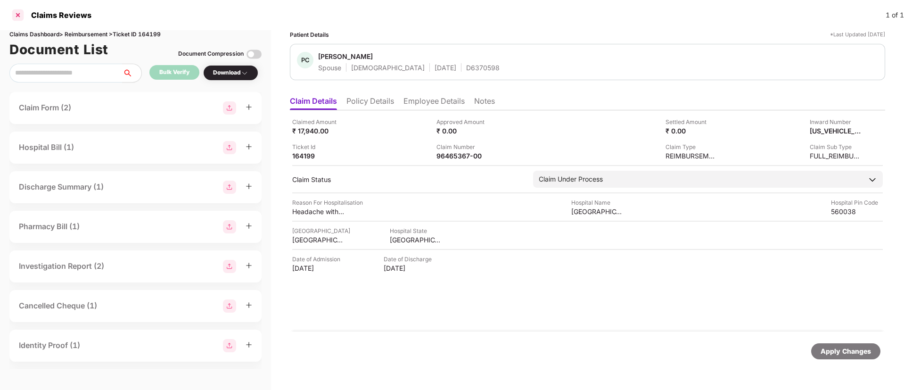
click at [19, 18] on div at bounding box center [17, 15] width 15 height 15
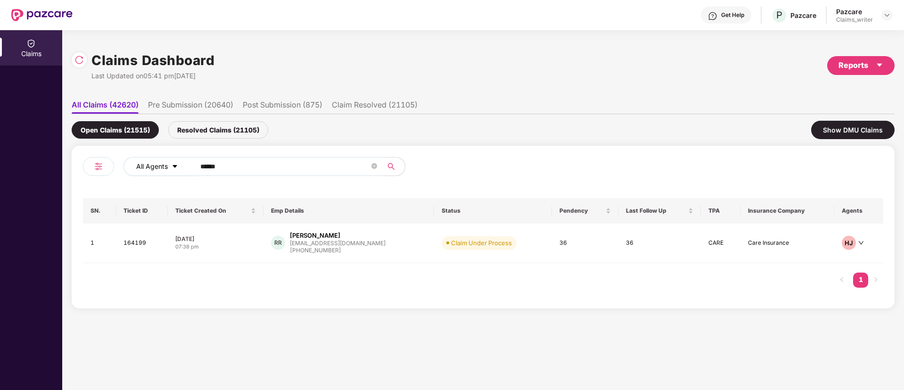
drag, startPoint x: 229, startPoint y: 164, endPoint x: 181, endPoint y: 165, distance: 48.1
click at [181, 165] on div "All Agents ******" at bounding box center [363, 166] width 480 height 19
paste input "text"
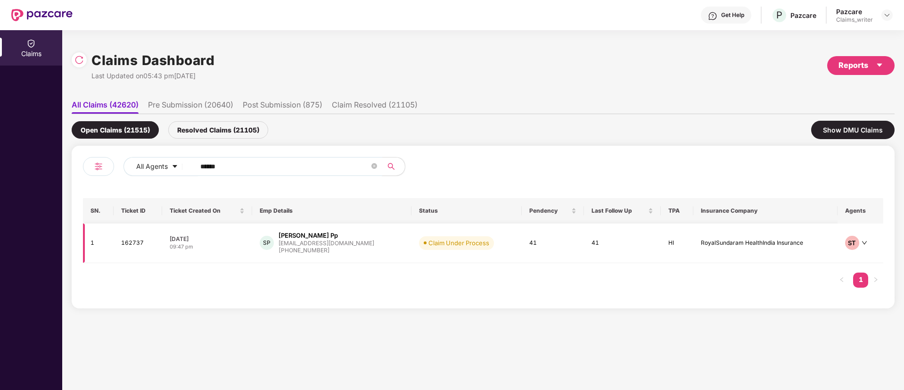
type input "******"
click at [131, 244] on td "162737" at bounding box center [138, 243] width 49 height 40
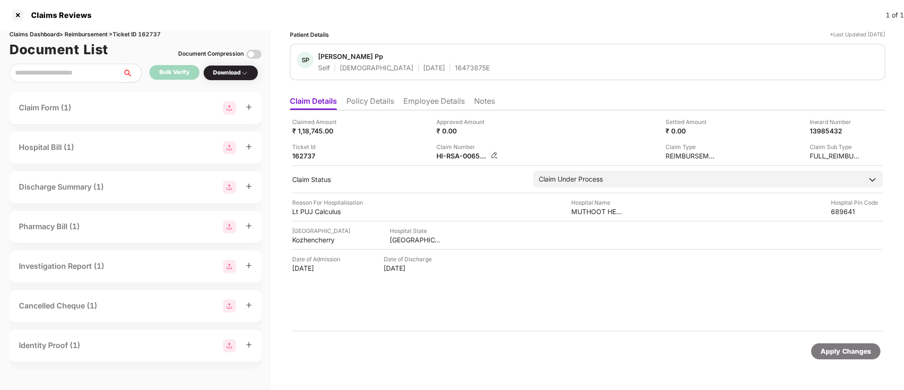
click at [495, 154] on img at bounding box center [495, 155] width 8 height 8
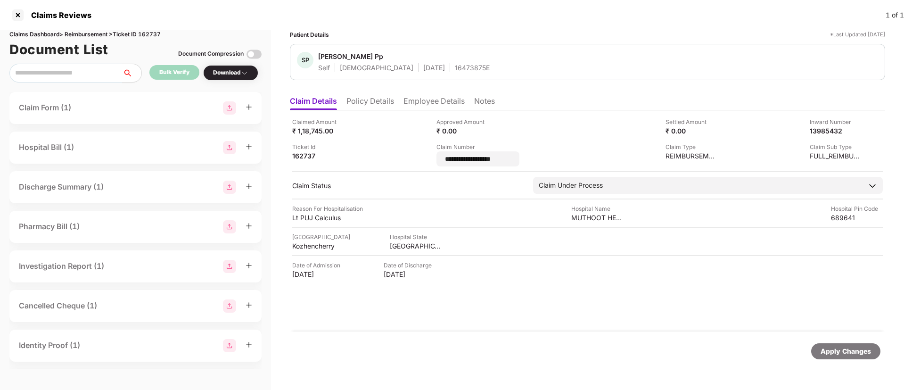
drag, startPoint x: 506, startPoint y: 159, endPoint x: 429, endPoint y: 159, distance: 76.8
click at [429, 159] on div "**********" at bounding box center [587, 141] width 591 height 49
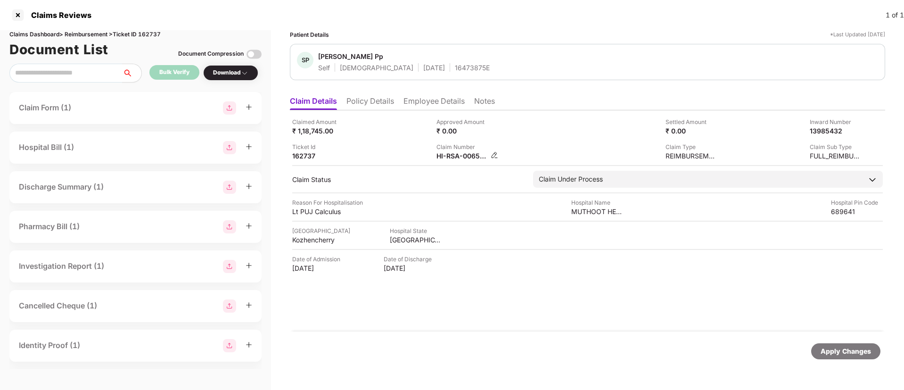
click at [494, 156] on img at bounding box center [495, 155] width 8 height 8
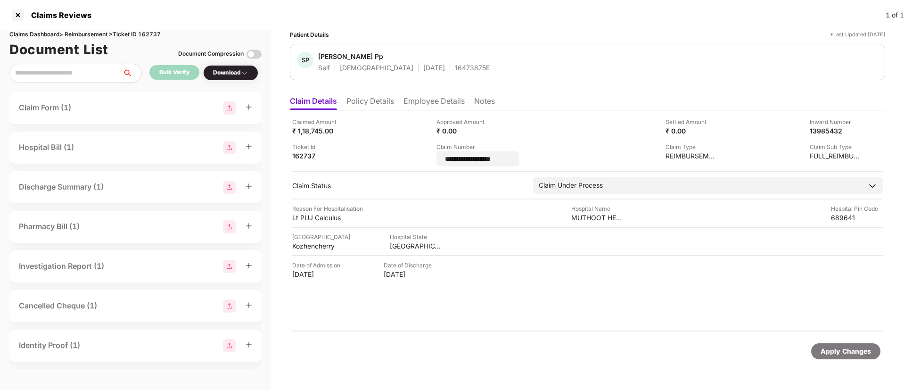
drag, startPoint x: 528, startPoint y: 161, endPoint x: 421, endPoint y: 156, distance: 107.1
click at [421, 156] on div "**********" at bounding box center [587, 141] width 591 height 49
